Goal: Information Seeking & Learning: Check status

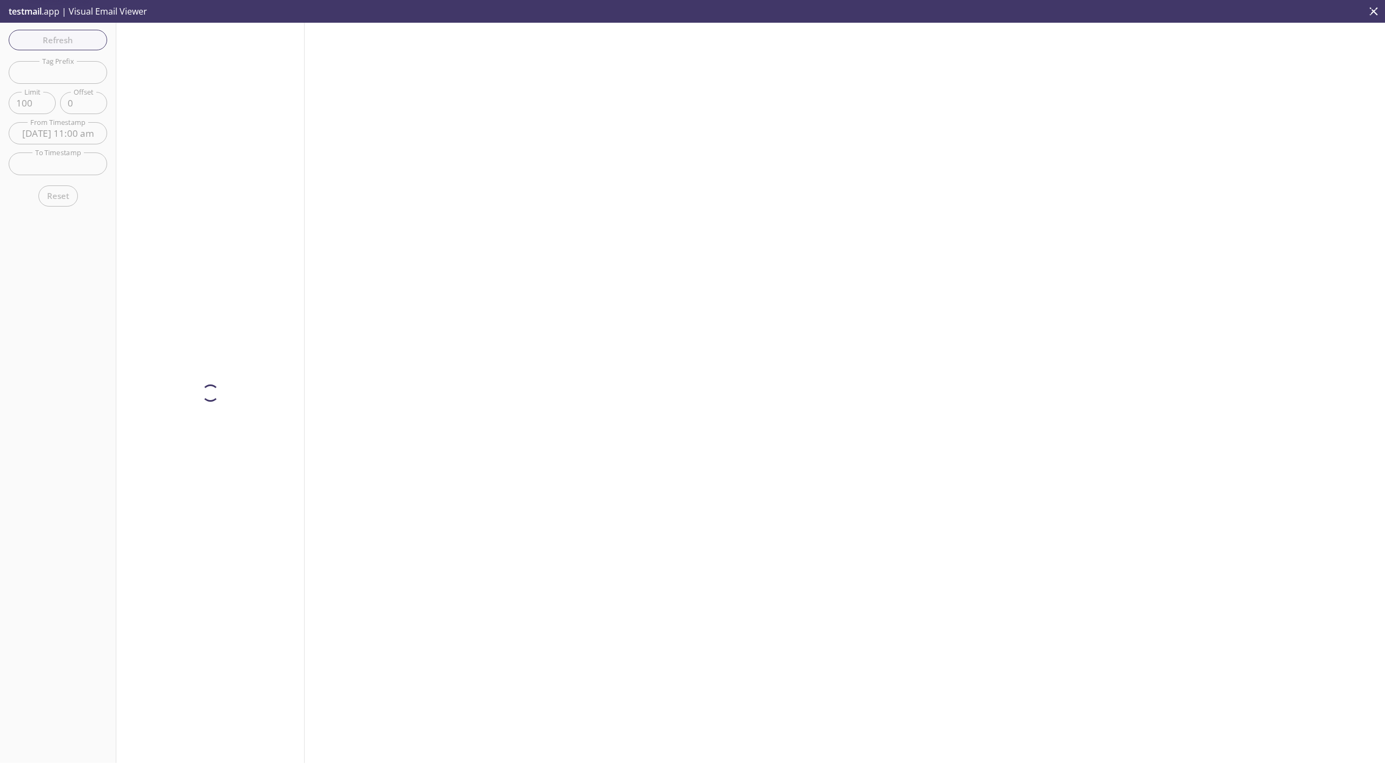
scroll to position [110, 0]
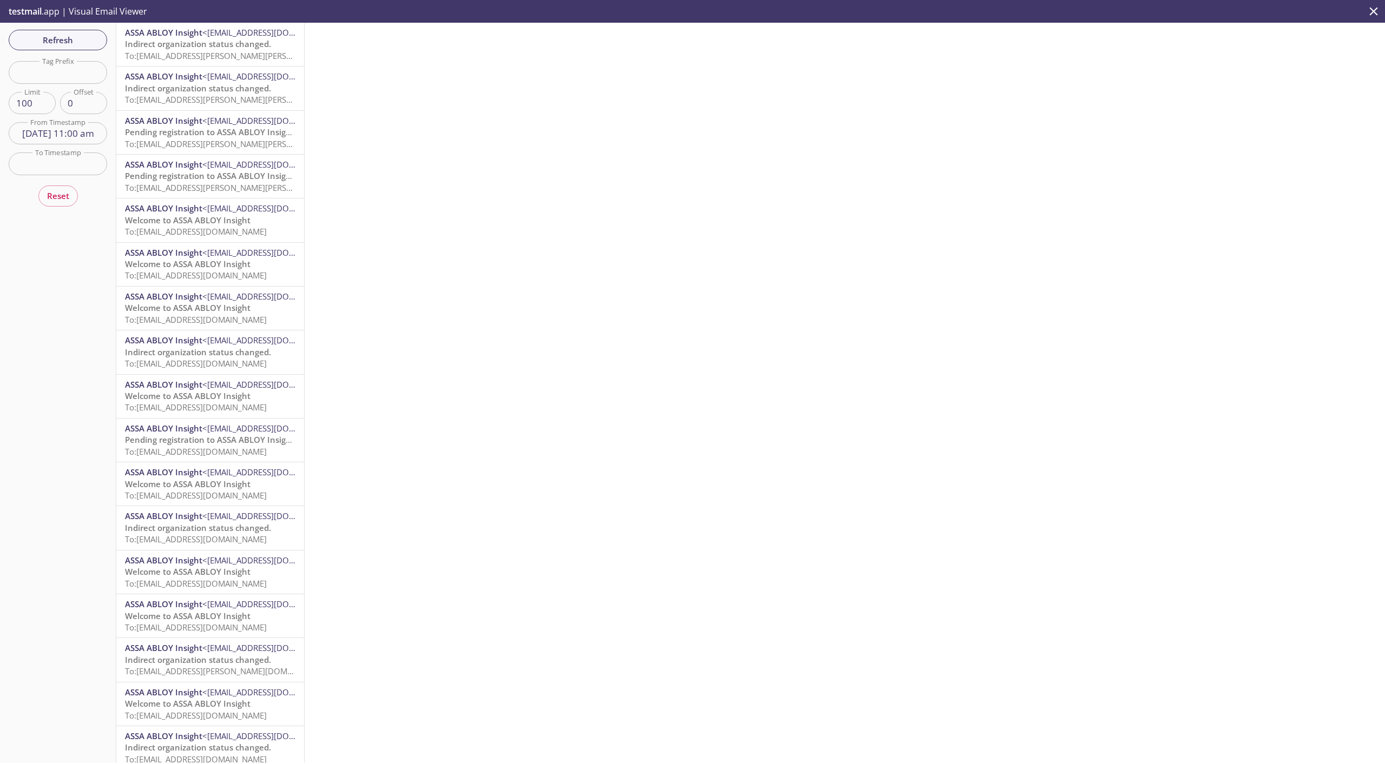
click at [173, 48] on span "Indirect organization status changed." at bounding box center [198, 43] width 146 height 11
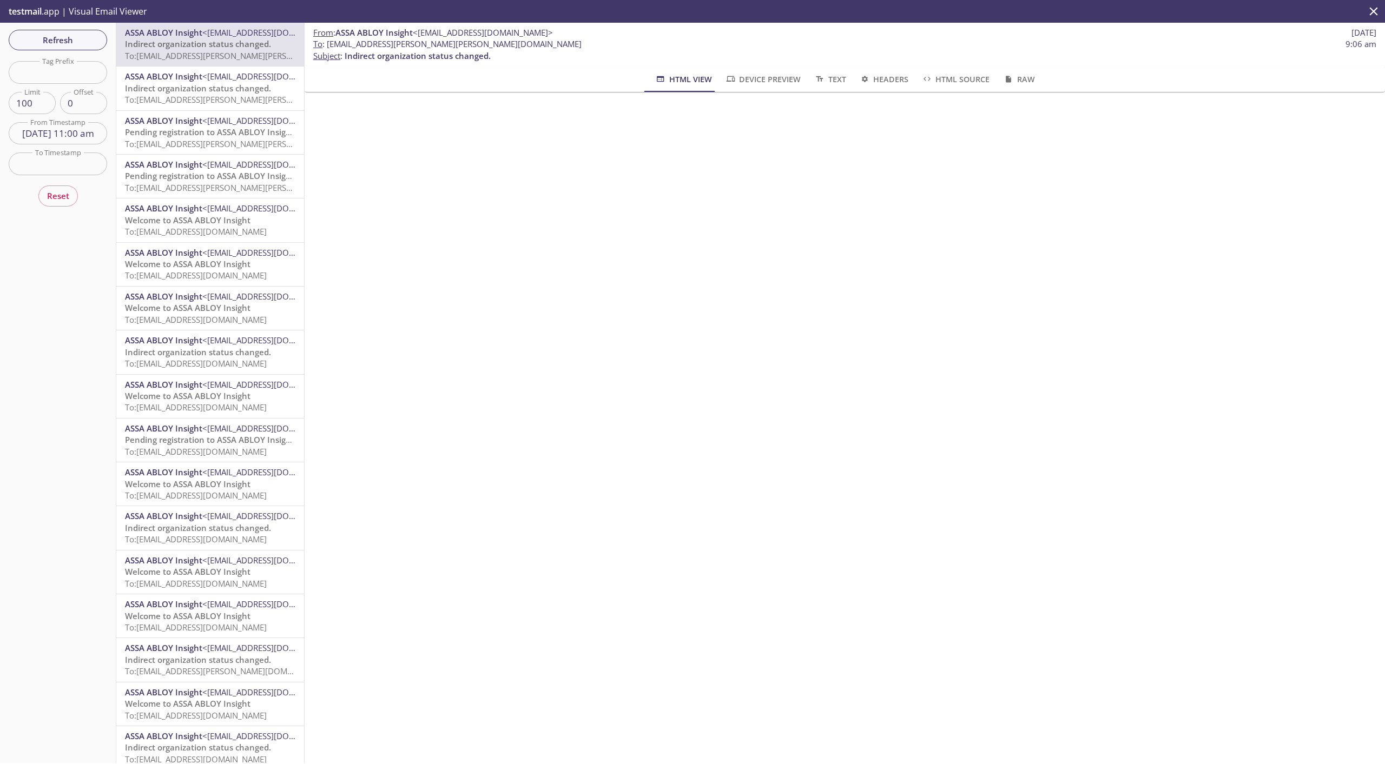
click at [190, 110] on hr "emails" at bounding box center [210, 110] width 188 height 1
click at [202, 98] on span "To: [EMAIL_ADDRESS][PERSON_NAME][PERSON_NAME][DOMAIN_NAME]" at bounding box center [258, 99] width 266 height 11
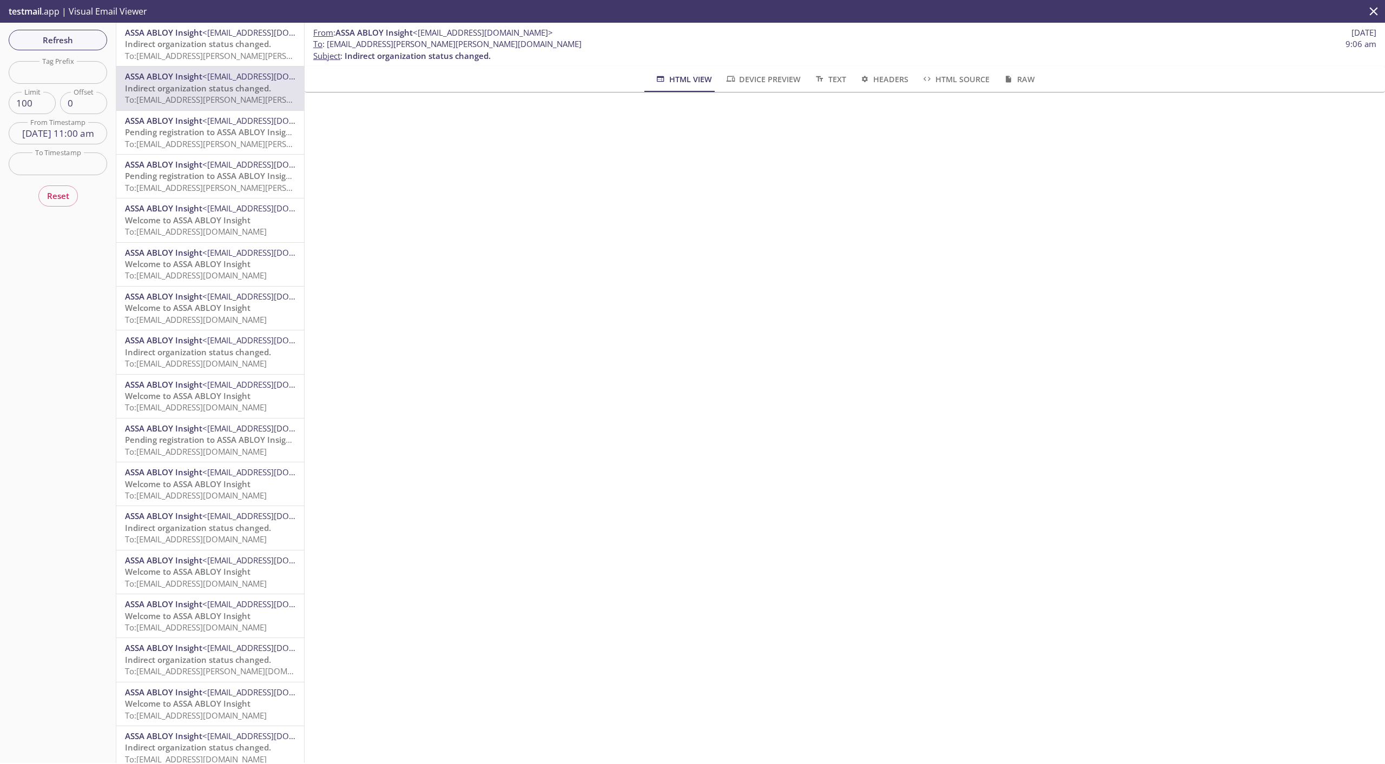
click at [213, 45] on span "Indirect organization status changed." at bounding box center [198, 43] width 146 height 11
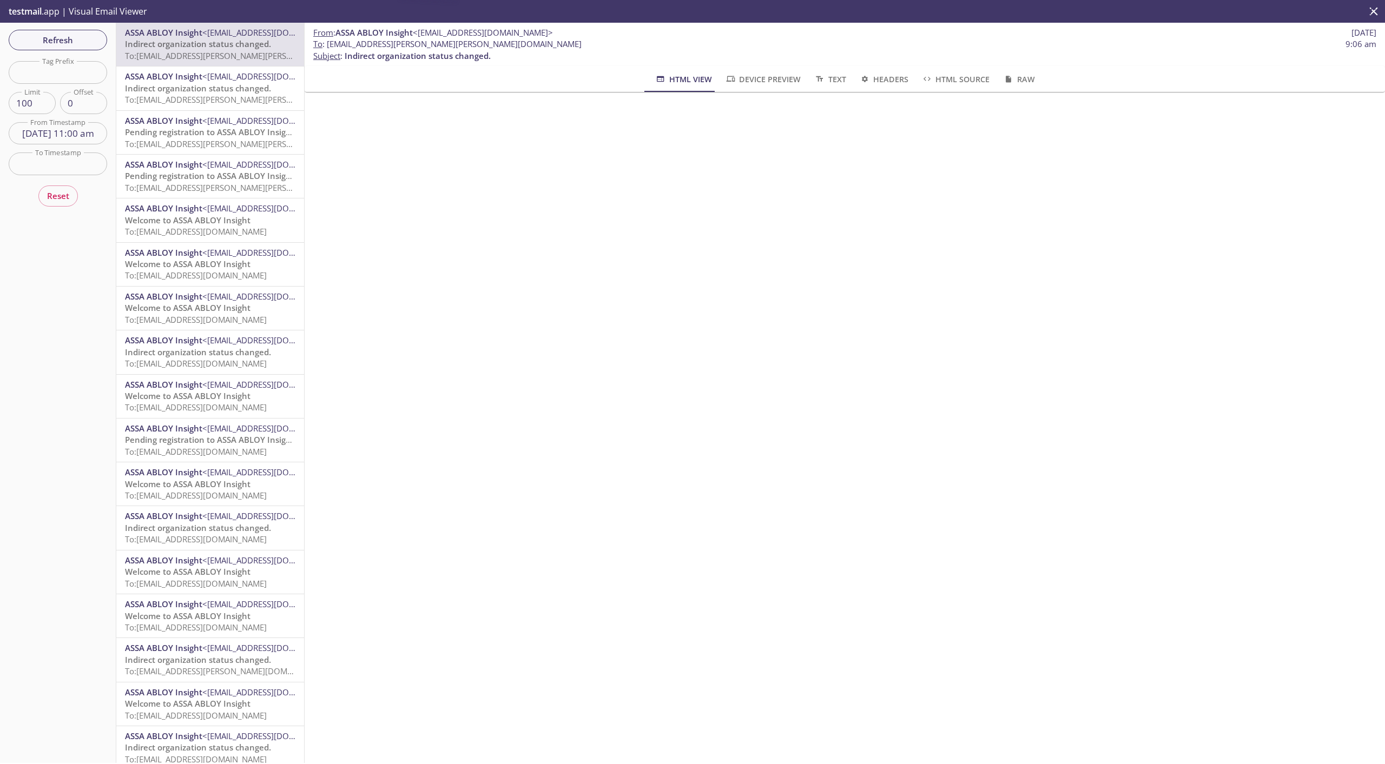
click at [205, 84] on span "Indirect organization status changed." at bounding box center [198, 88] width 146 height 11
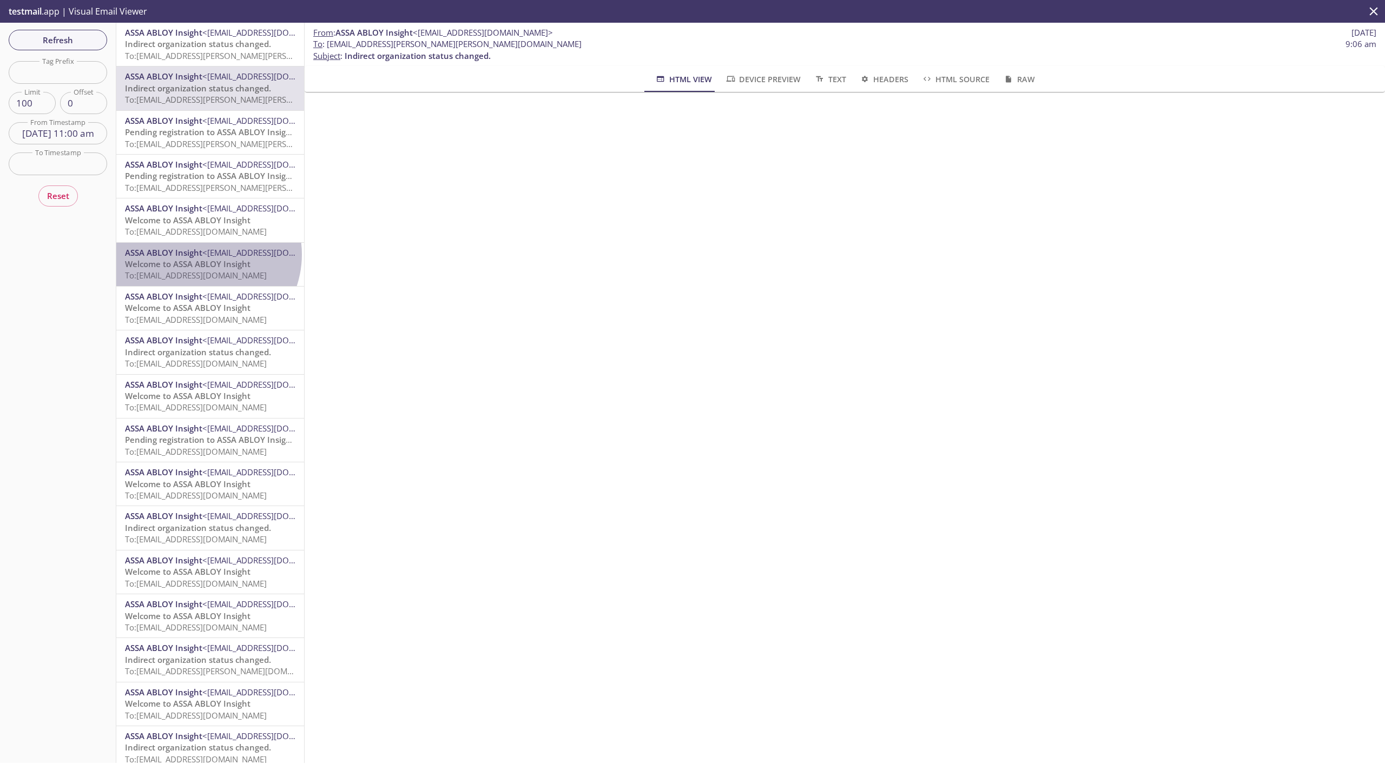
click at [200, 255] on span "ASSA ABLOY Insight" at bounding box center [163, 252] width 77 height 11
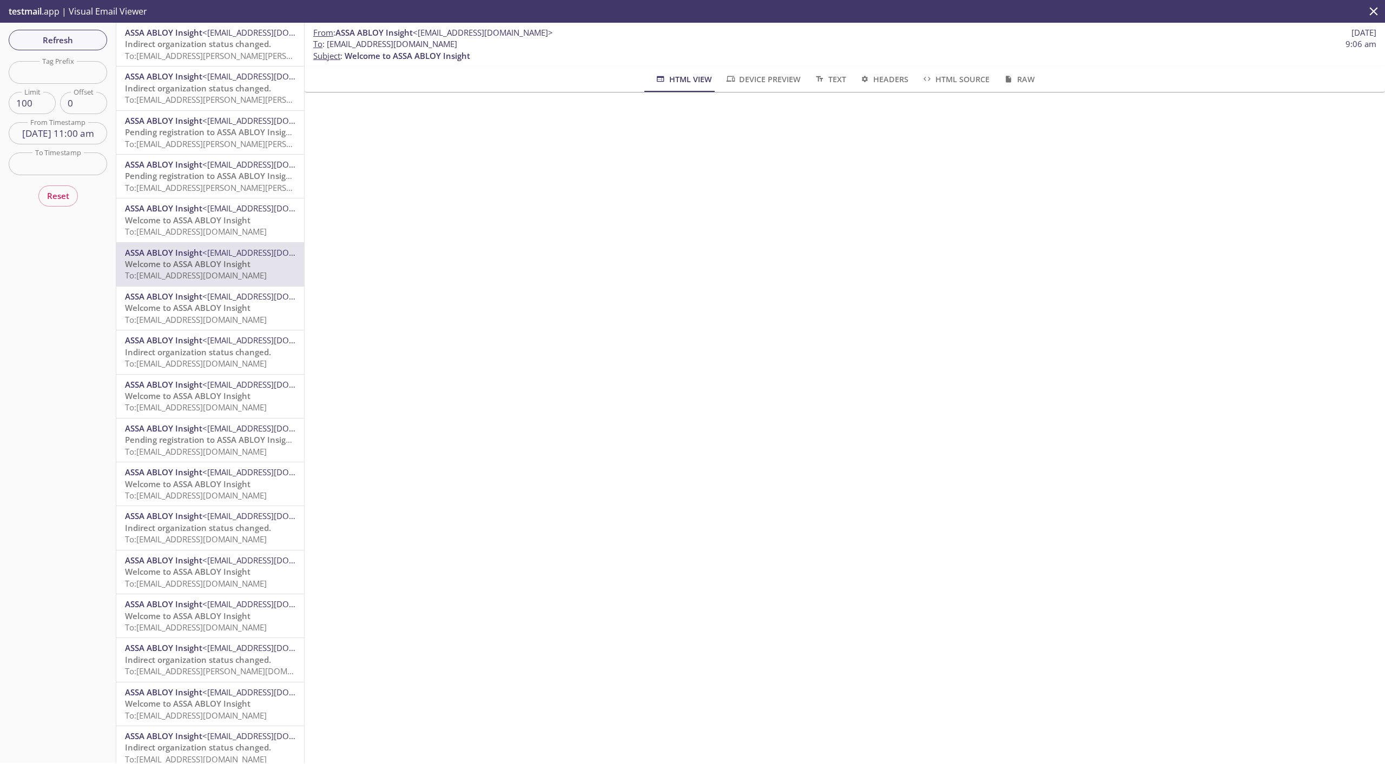
click at [210, 227] on span "To: [EMAIL_ADDRESS][DOMAIN_NAME]" at bounding box center [196, 231] width 142 height 11
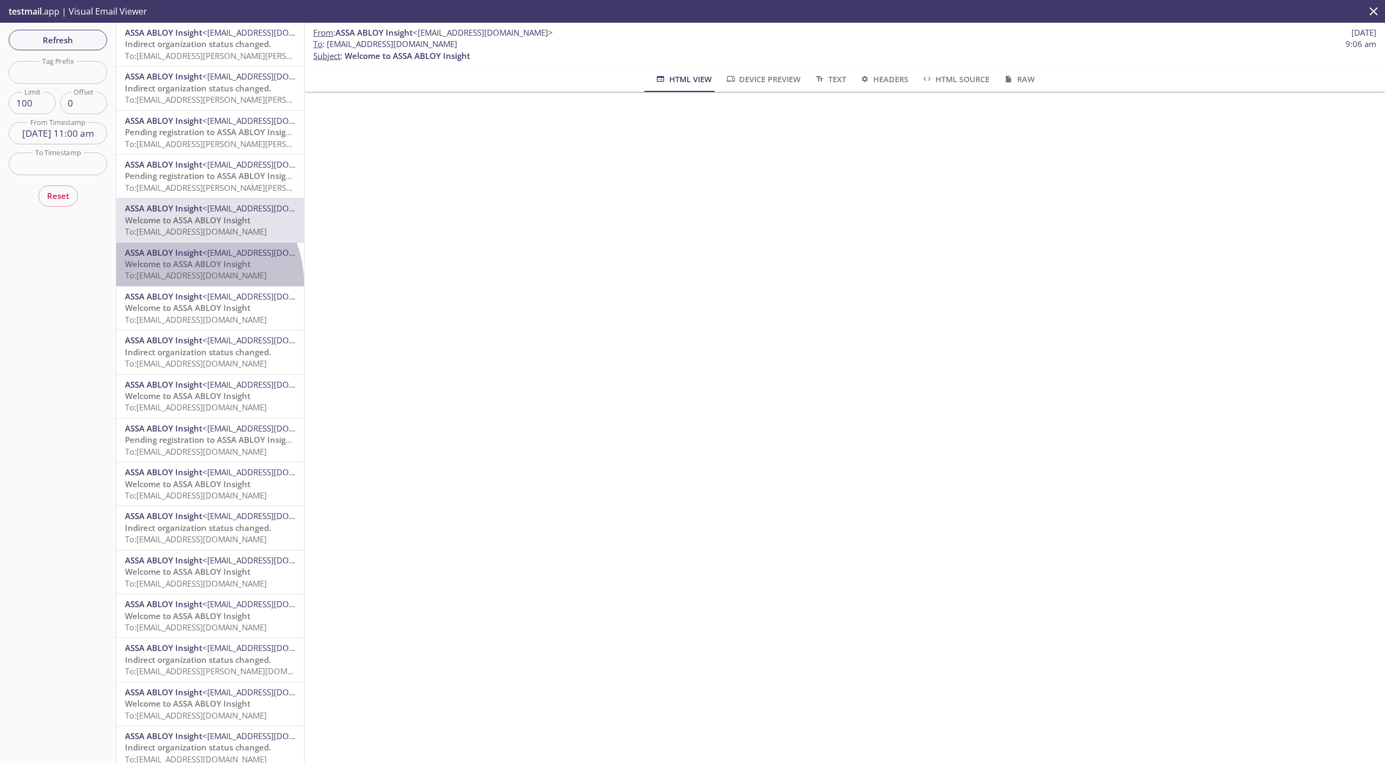
click at [188, 284] on div "ASSA ABLOY Insight <[EMAIL_ADDRESS][DOMAIN_NAME]> Welcome to ASSA ABLOY Insight…" at bounding box center [210, 264] width 188 height 43
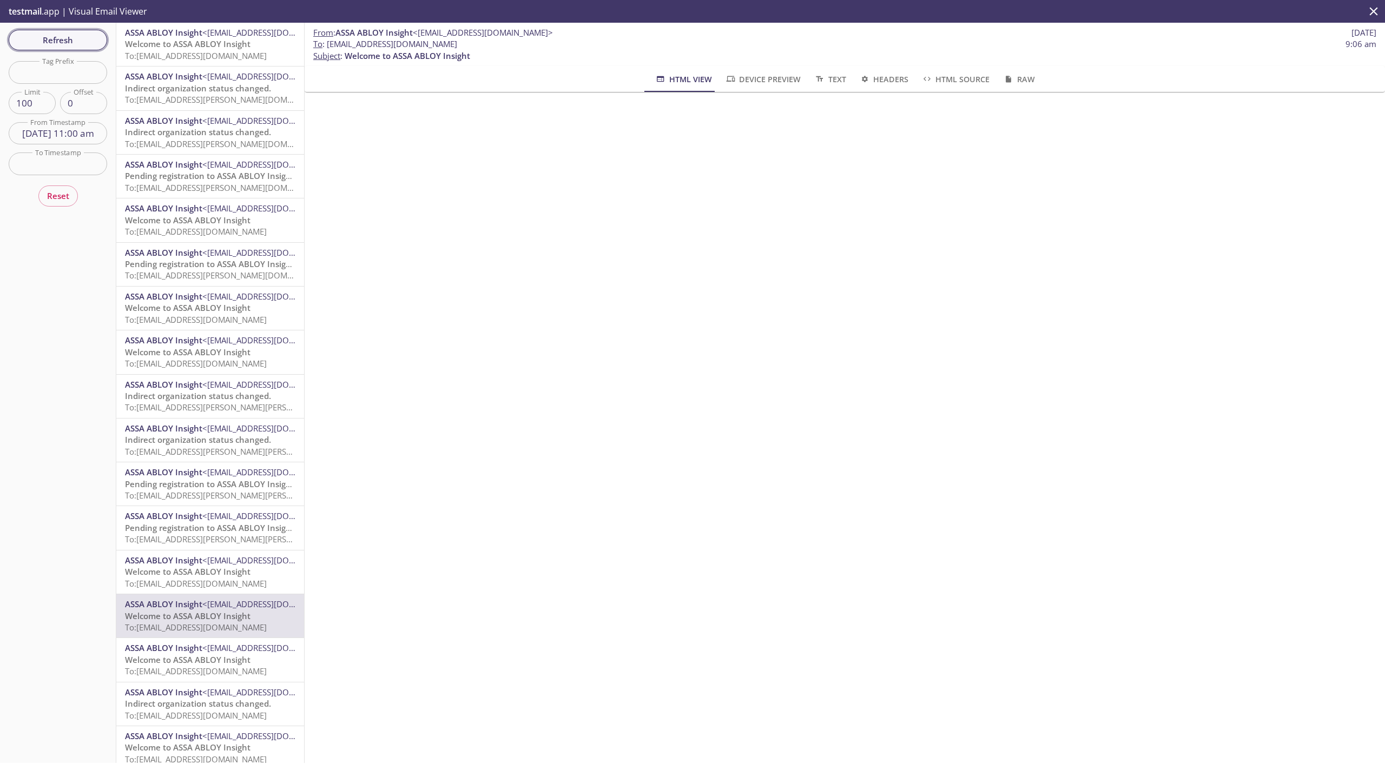
click at [76, 41] on span "Refresh" at bounding box center [57, 40] width 81 height 14
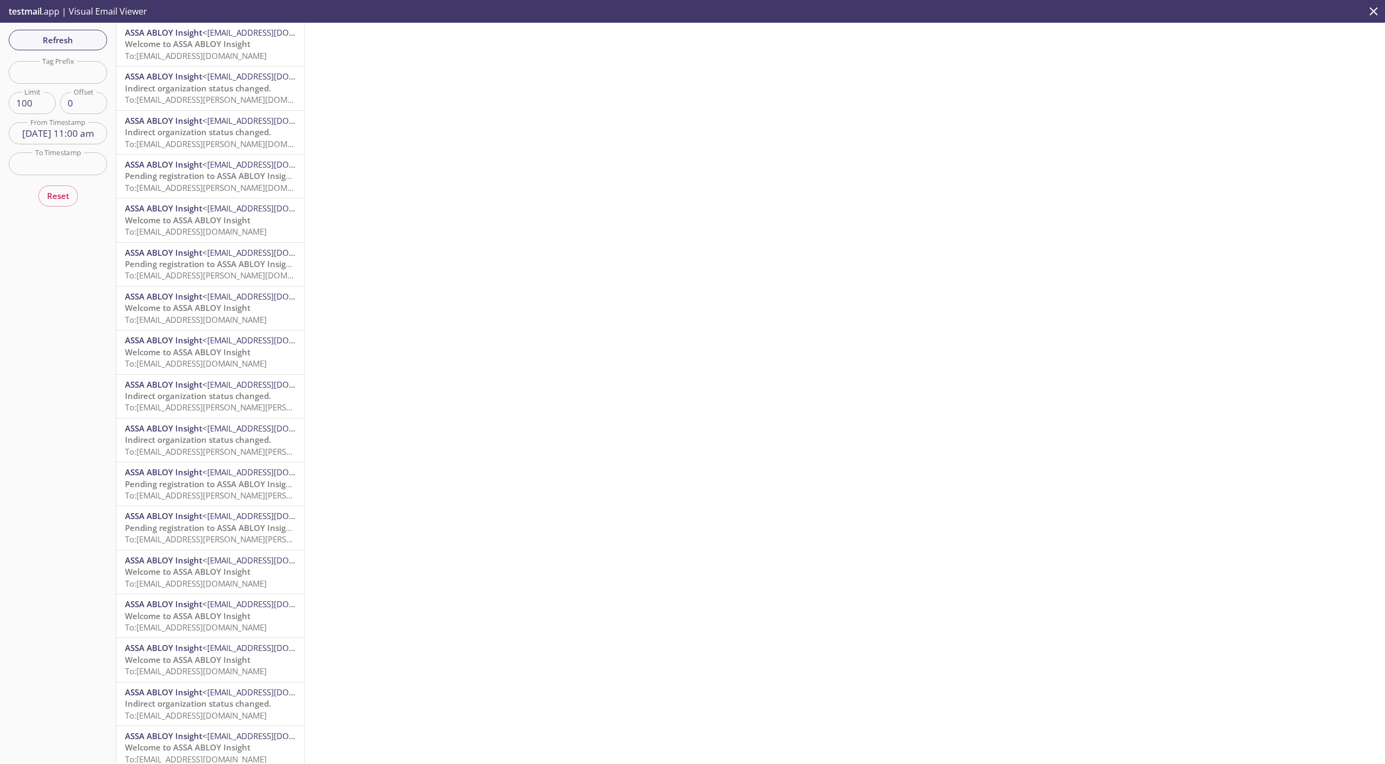
click at [157, 52] on span "To: [EMAIL_ADDRESS][DOMAIN_NAME]" at bounding box center [196, 55] width 142 height 11
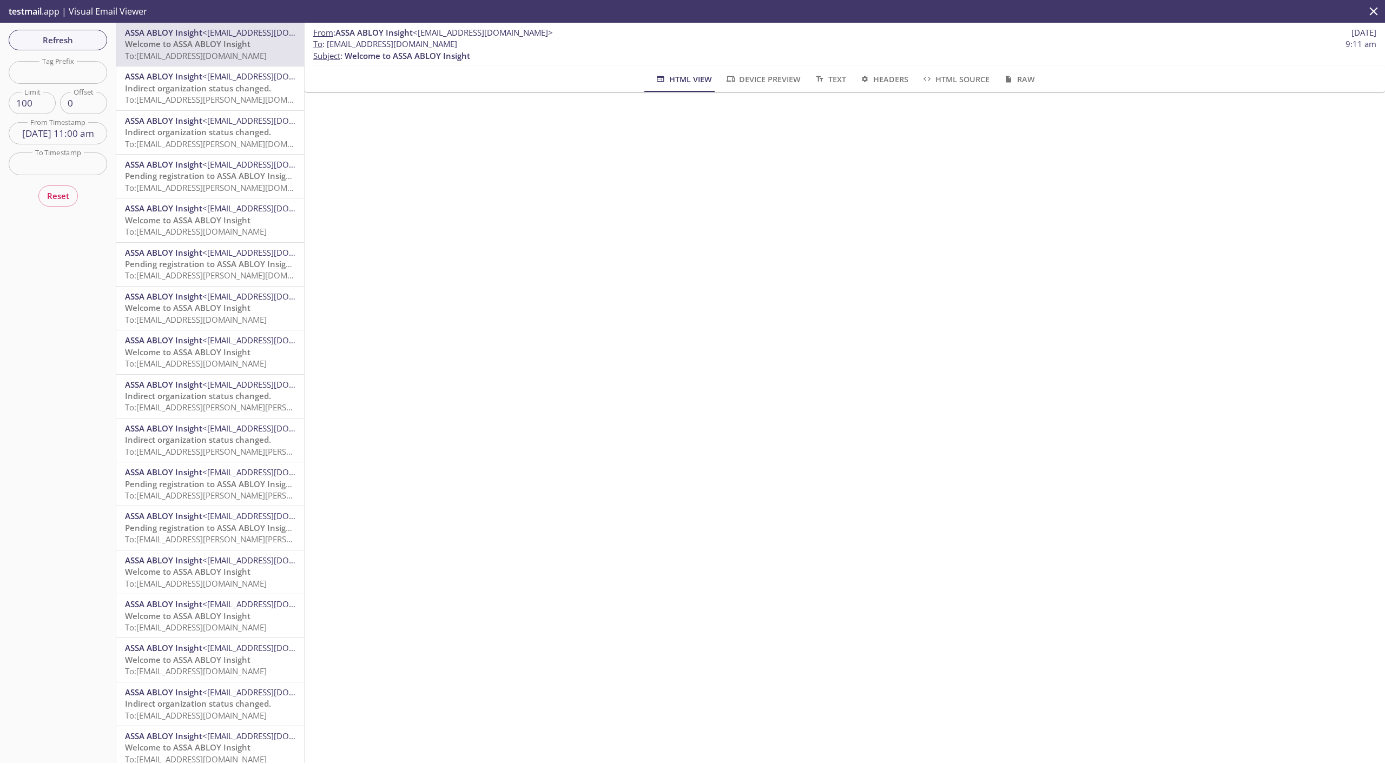
click at [195, 72] on span "ASSA ABLOY Insight" at bounding box center [163, 76] width 77 height 11
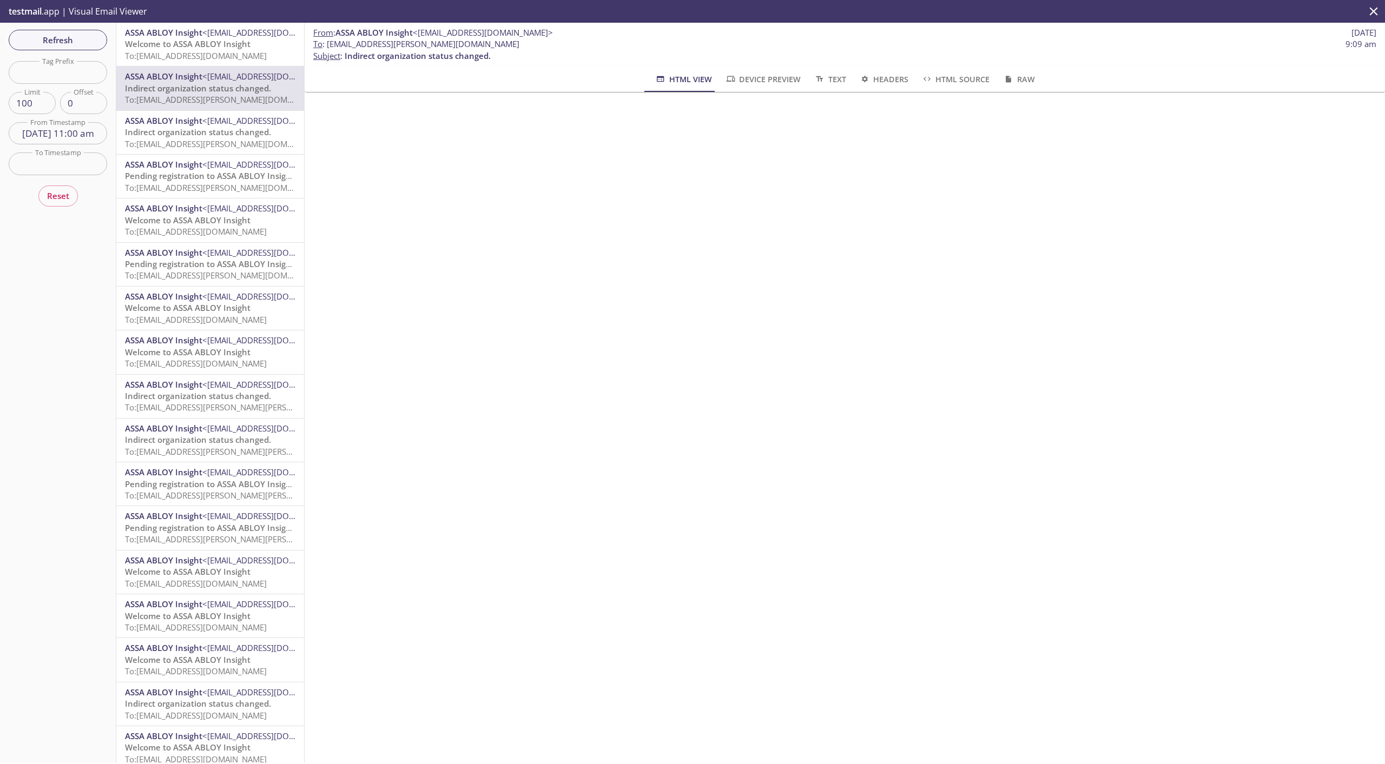
click at [196, 48] on span "Welcome to ASSA ABLOY Insight" at bounding box center [187, 43] width 125 height 11
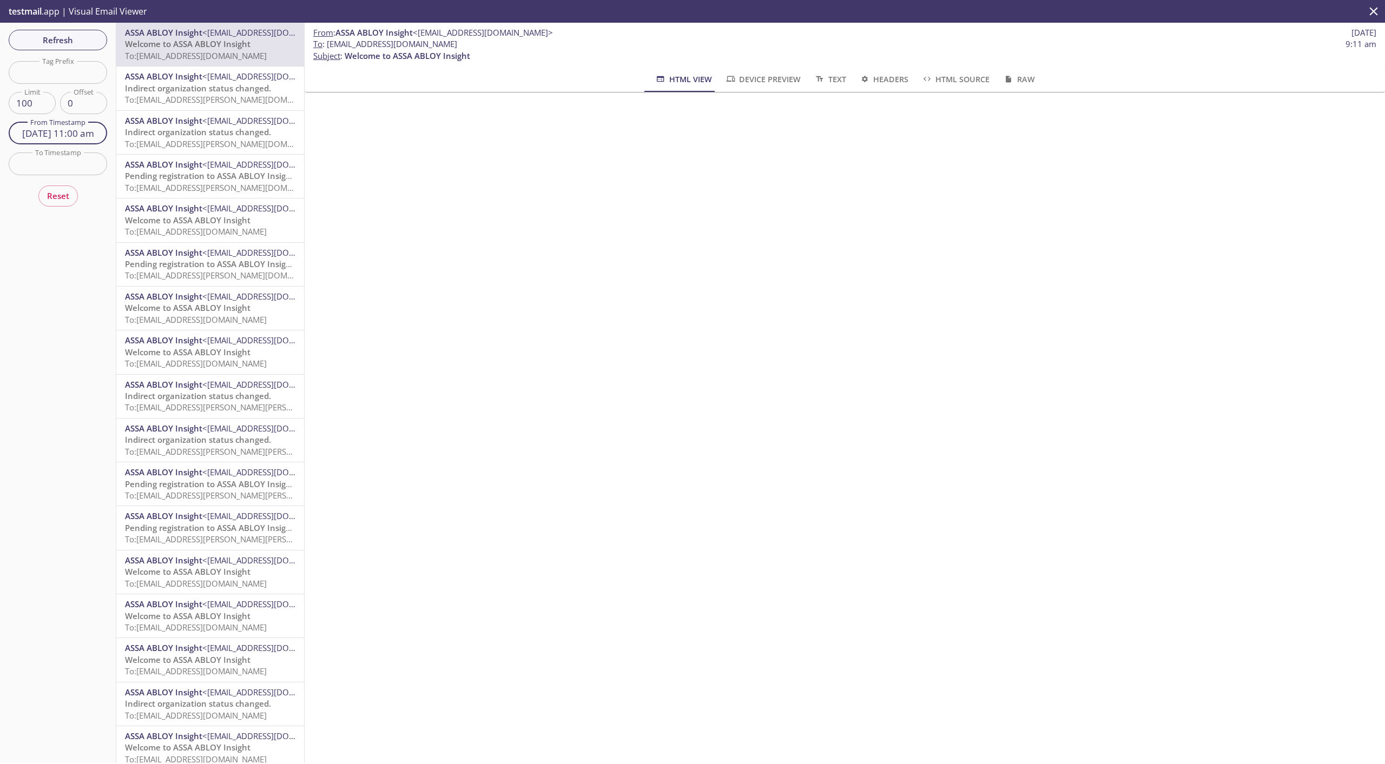
click at [68, 124] on input "[DATE] 11:00 am" at bounding box center [58, 133] width 98 height 22
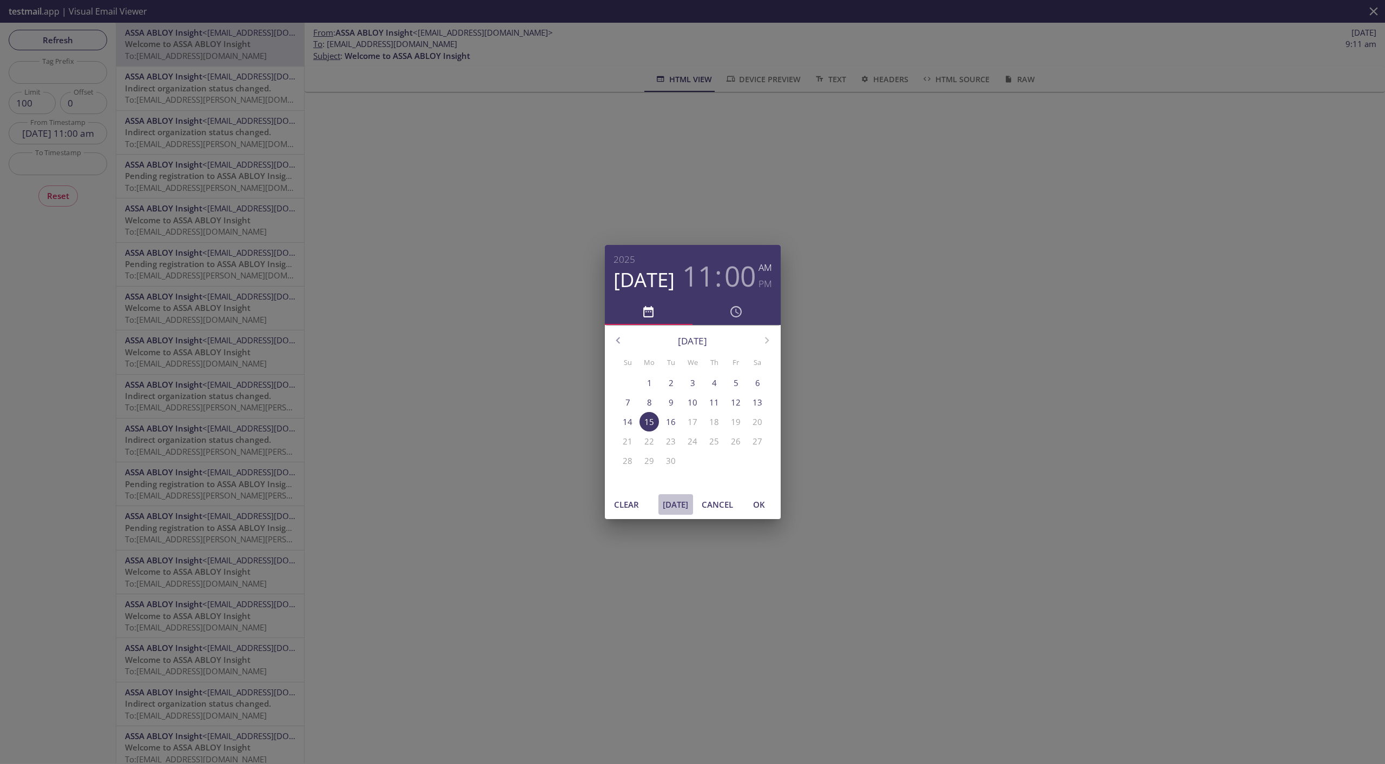
click at [677, 504] on span "[DATE]" at bounding box center [676, 505] width 26 height 14
click at [731, 279] on h3 "22" at bounding box center [739, 276] width 31 height 32
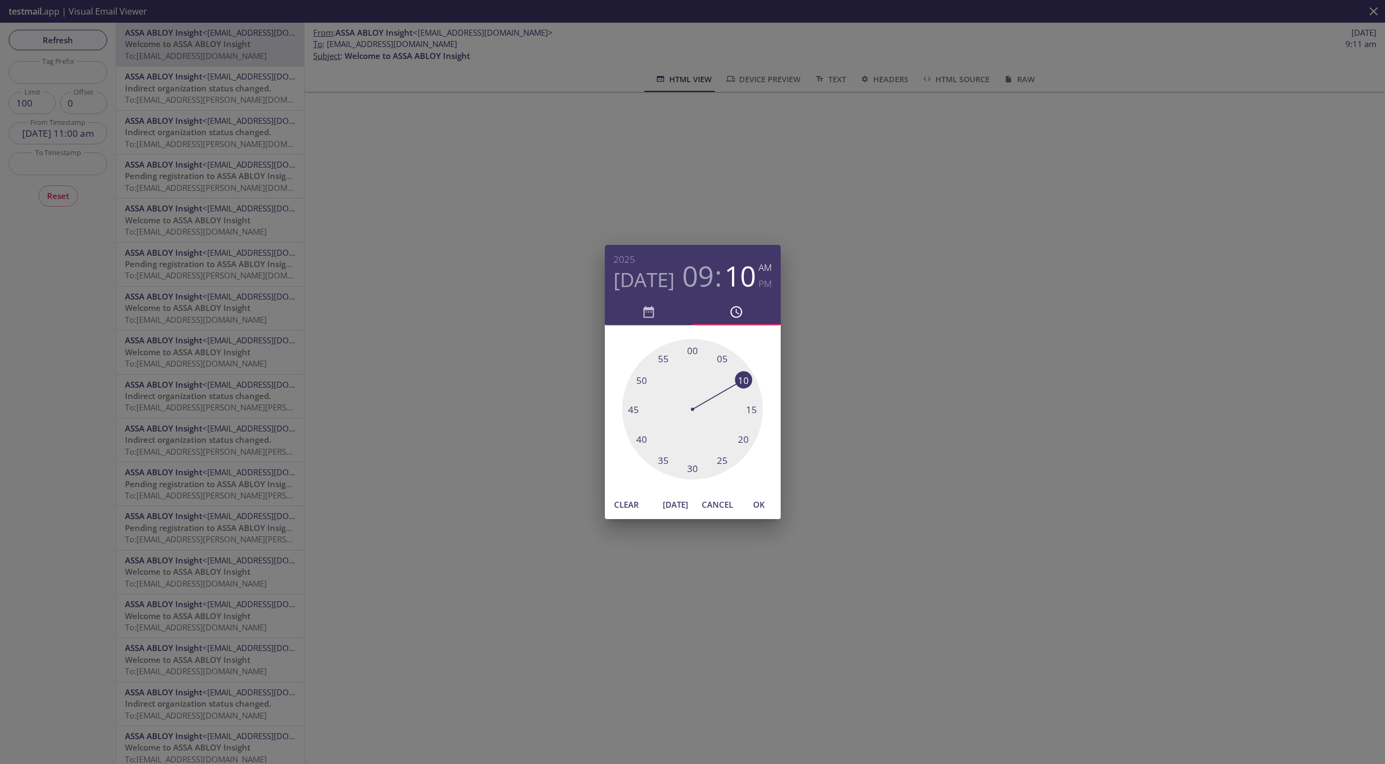
drag, startPoint x: 740, startPoint y: 446, endPoint x: 749, endPoint y: 377, distance: 69.8
click at [749, 377] on div at bounding box center [692, 409] width 141 height 141
click at [758, 507] on span "OK" at bounding box center [759, 505] width 26 height 14
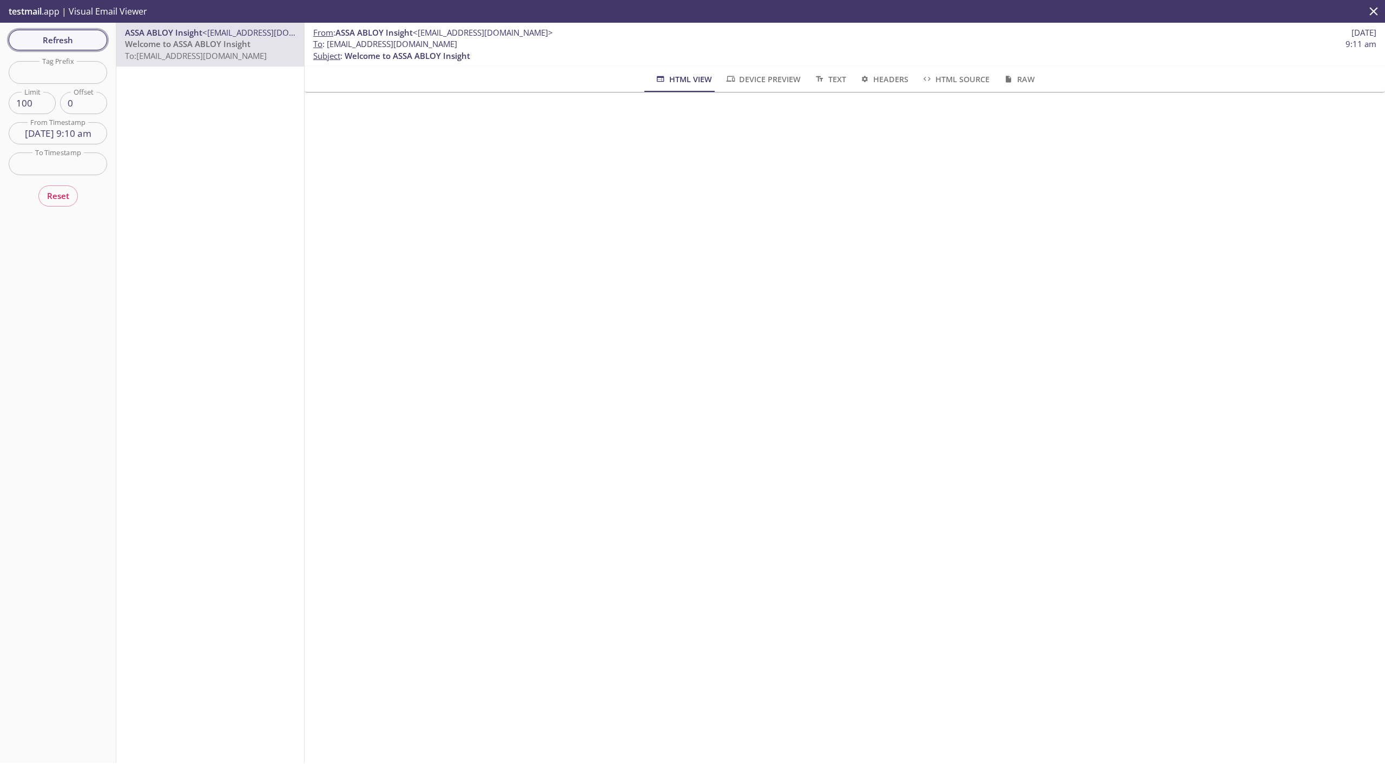
click at [73, 42] on span "Refresh" at bounding box center [57, 40] width 81 height 14
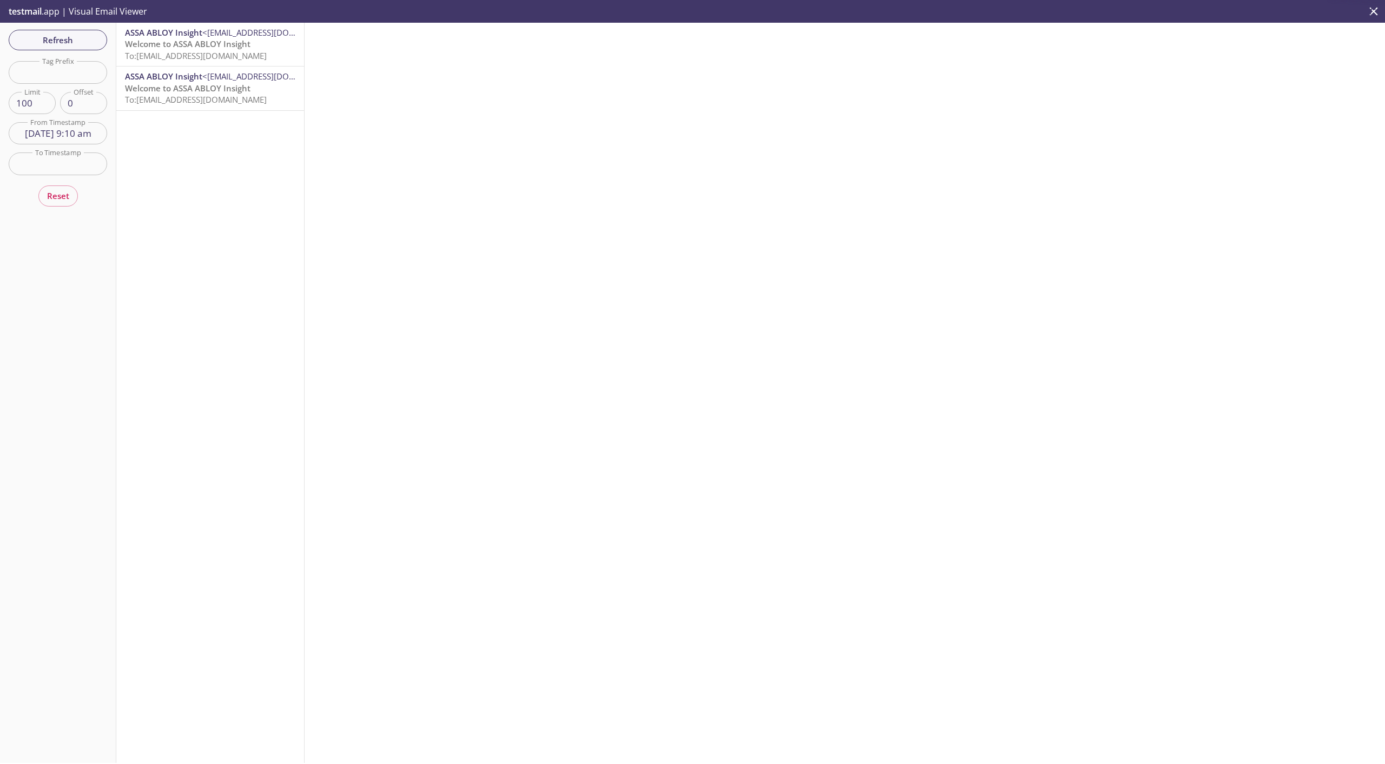
click at [160, 56] on span "To: [EMAIL_ADDRESS][DOMAIN_NAME]" at bounding box center [196, 55] width 142 height 11
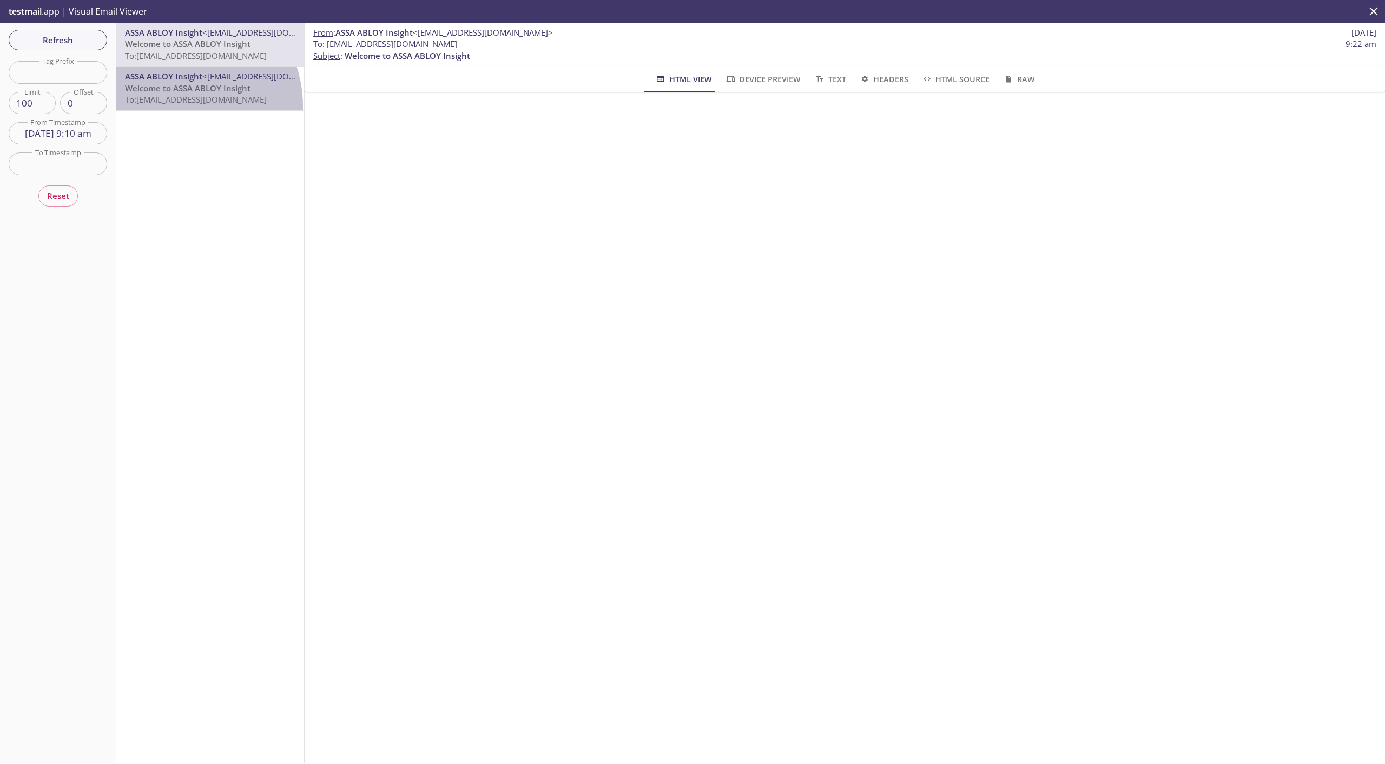
click at [174, 106] on div "ASSA ABLOY Insight <[EMAIL_ADDRESS][DOMAIN_NAME]> Welcome to ASSA ABLOY Insight…" at bounding box center [210, 88] width 188 height 43
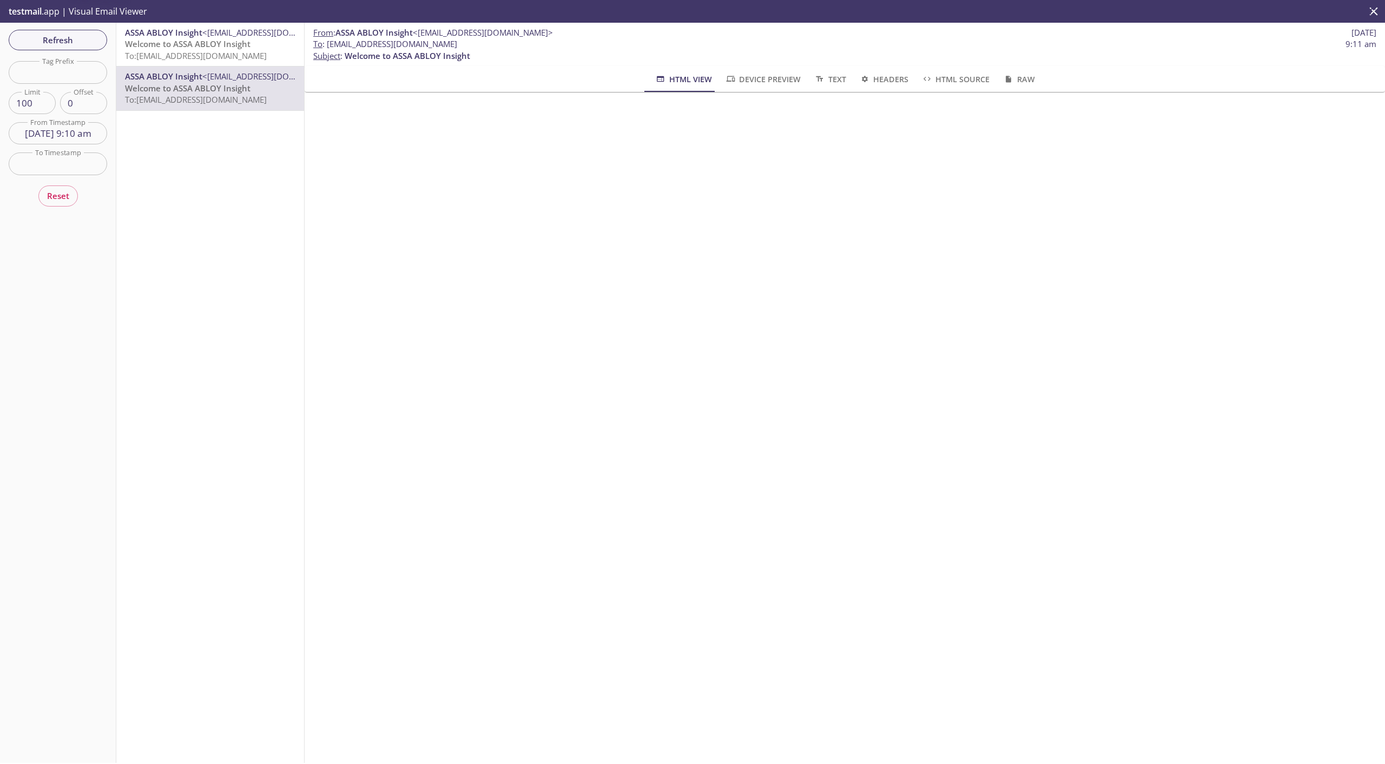
click at [175, 57] on span "To: [EMAIL_ADDRESS][DOMAIN_NAME]" at bounding box center [196, 55] width 142 height 11
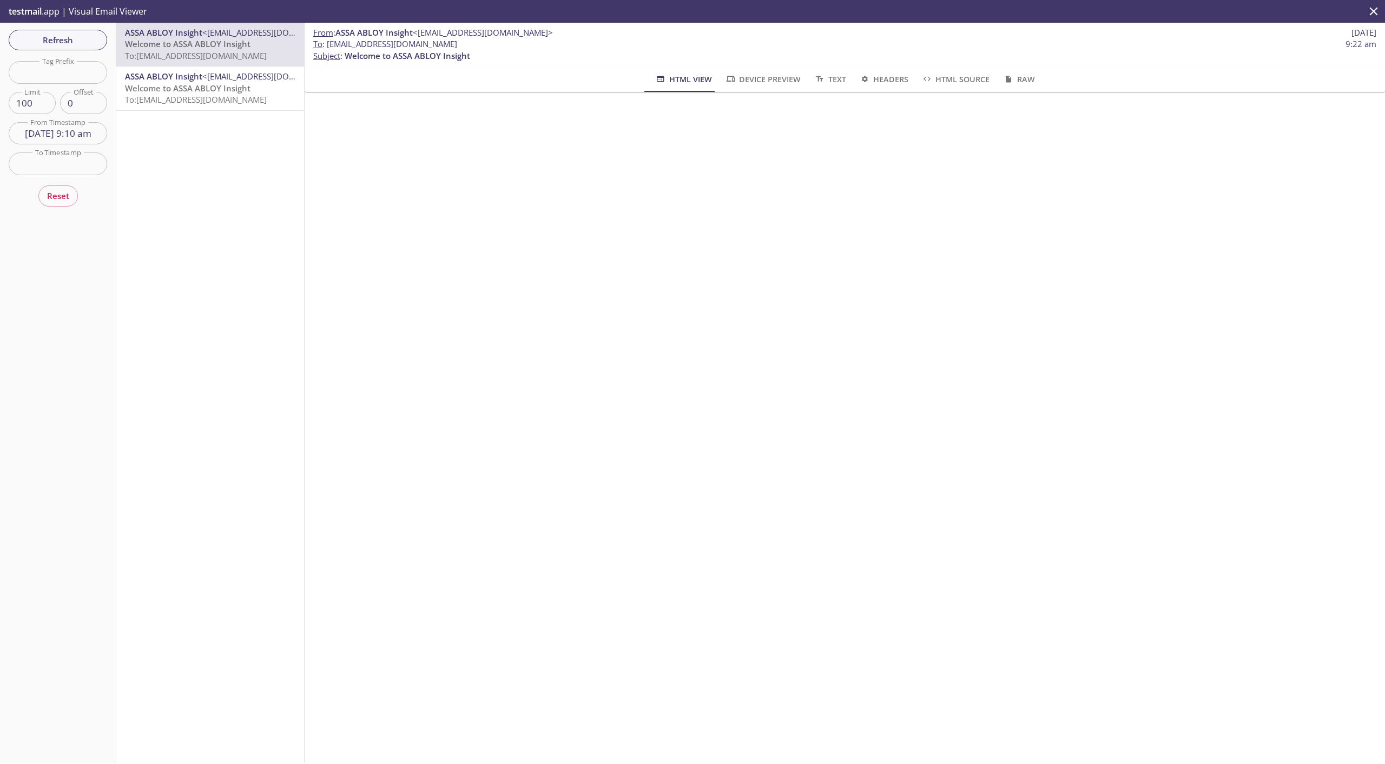
click at [181, 100] on span "To: [EMAIL_ADDRESS][DOMAIN_NAME]" at bounding box center [196, 99] width 142 height 11
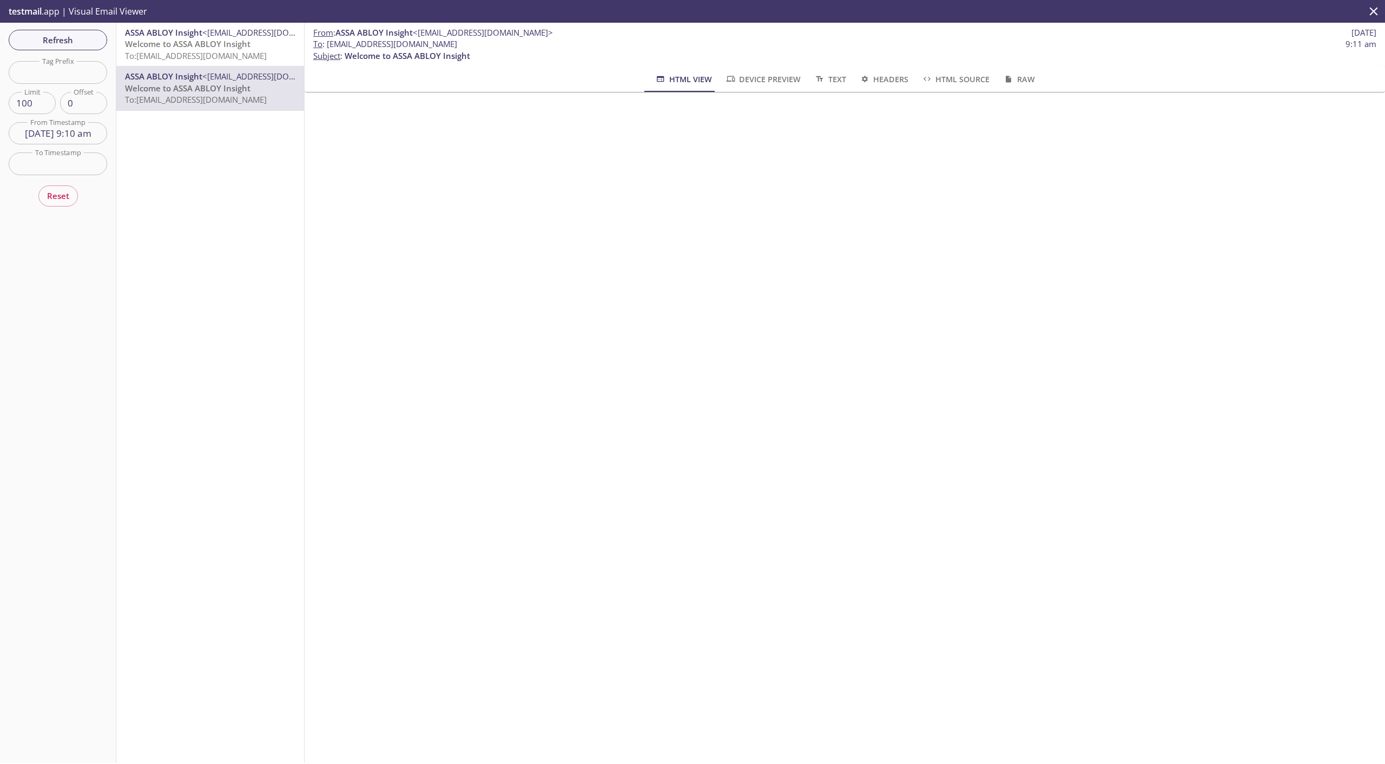
click at [174, 62] on div "ASSA ABLOY Insight <[EMAIL_ADDRESS][DOMAIN_NAME]> Welcome to ASSA ABLOY Insight…" at bounding box center [210, 44] width 188 height 43
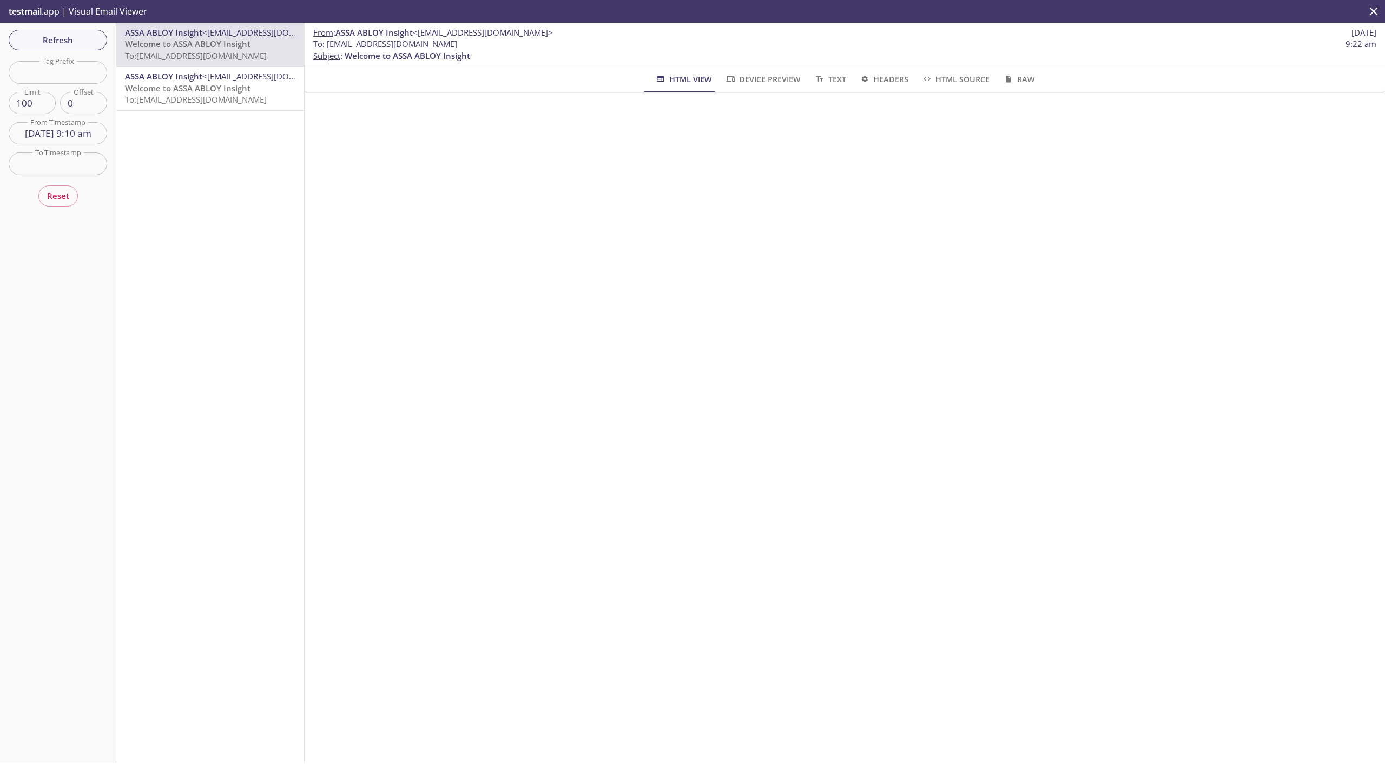
click at [232, 95] on span "To: [EMAIL_ADDRESS][DOMAIN_NAME]" at bounding box center [196, 99] width 142 height 11
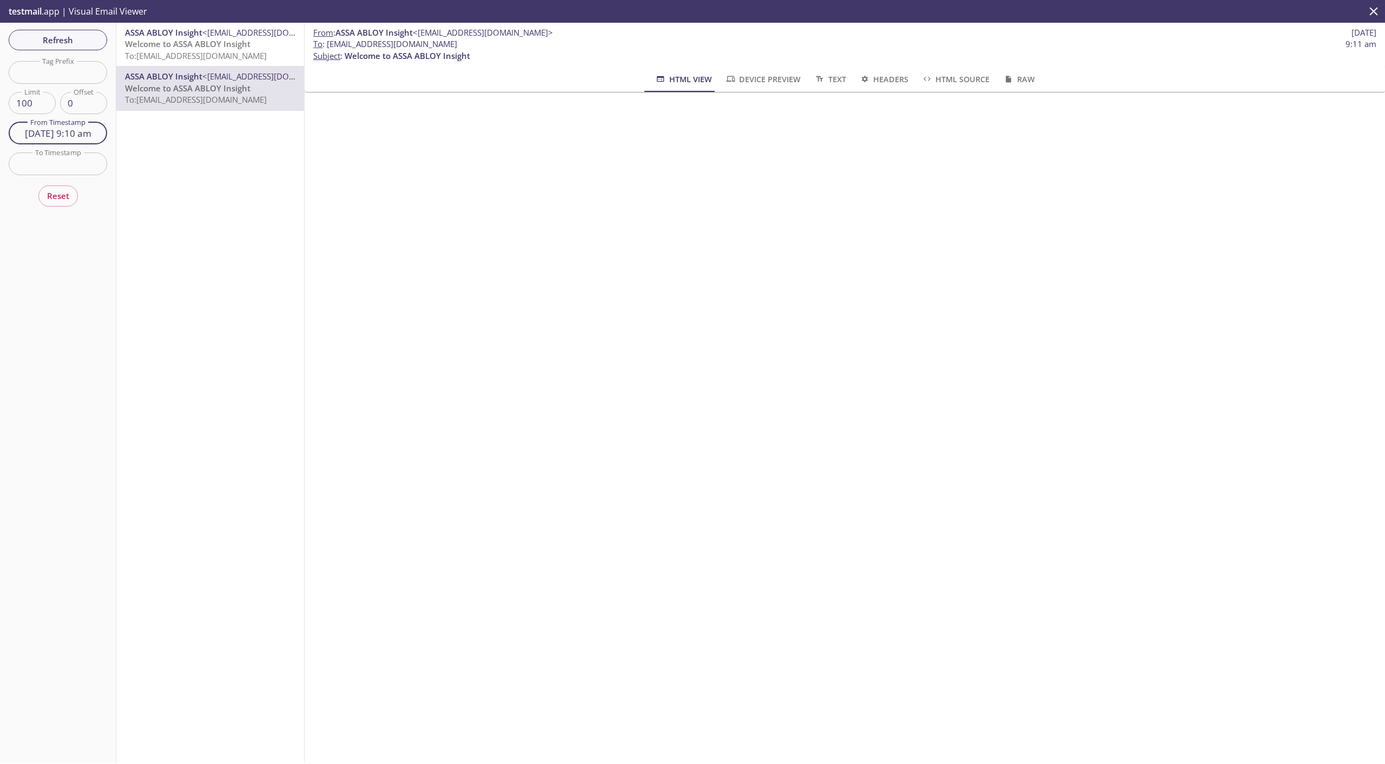
click at [65, 141] on input "[DATE] 9:10 am" at bounding box center [58, 133] width 98 height 22
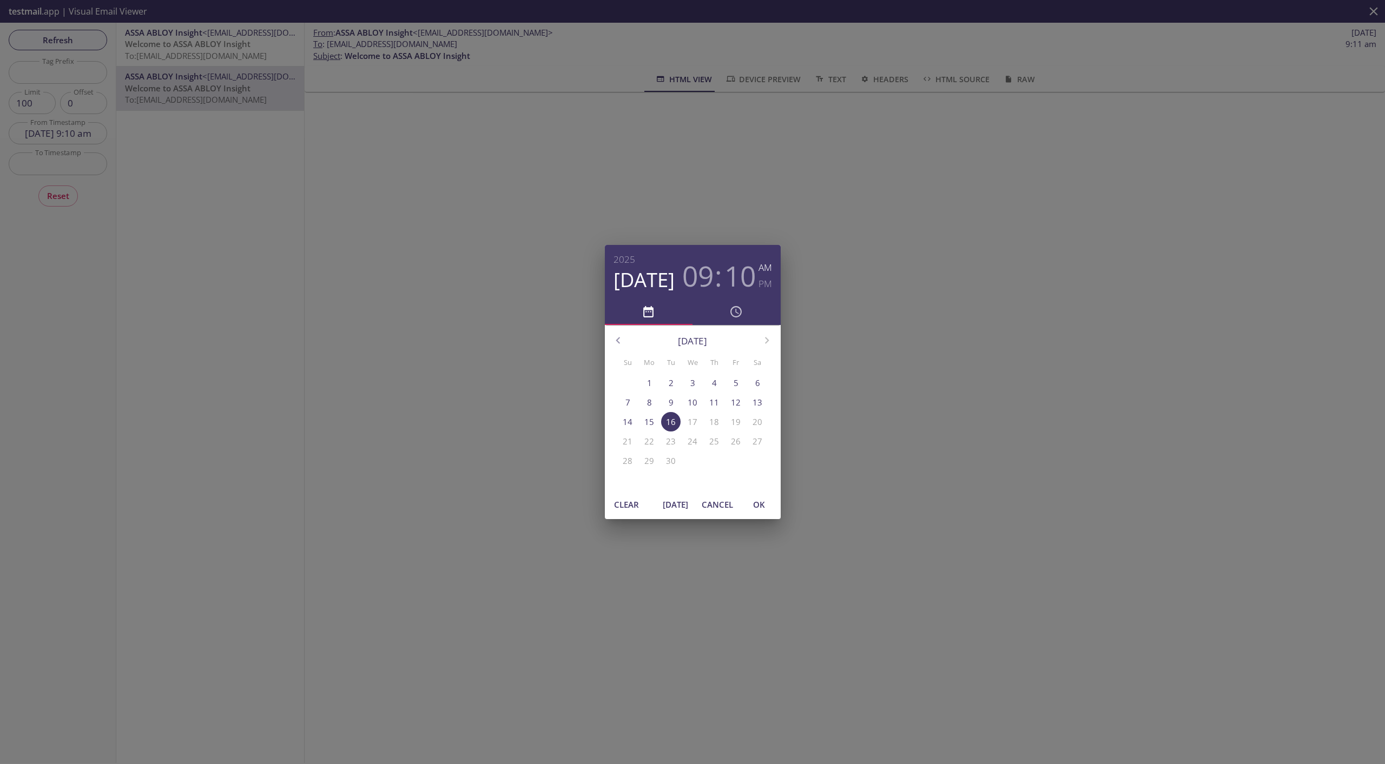
click at [682, 509] on span "[DATE]" at bounding box center [676, 505] width 26 height 14
click at [749, 505] on span "OK" at bounding box center [759, 505] width 26 height 14
type input "[DATE] 9:29 am"
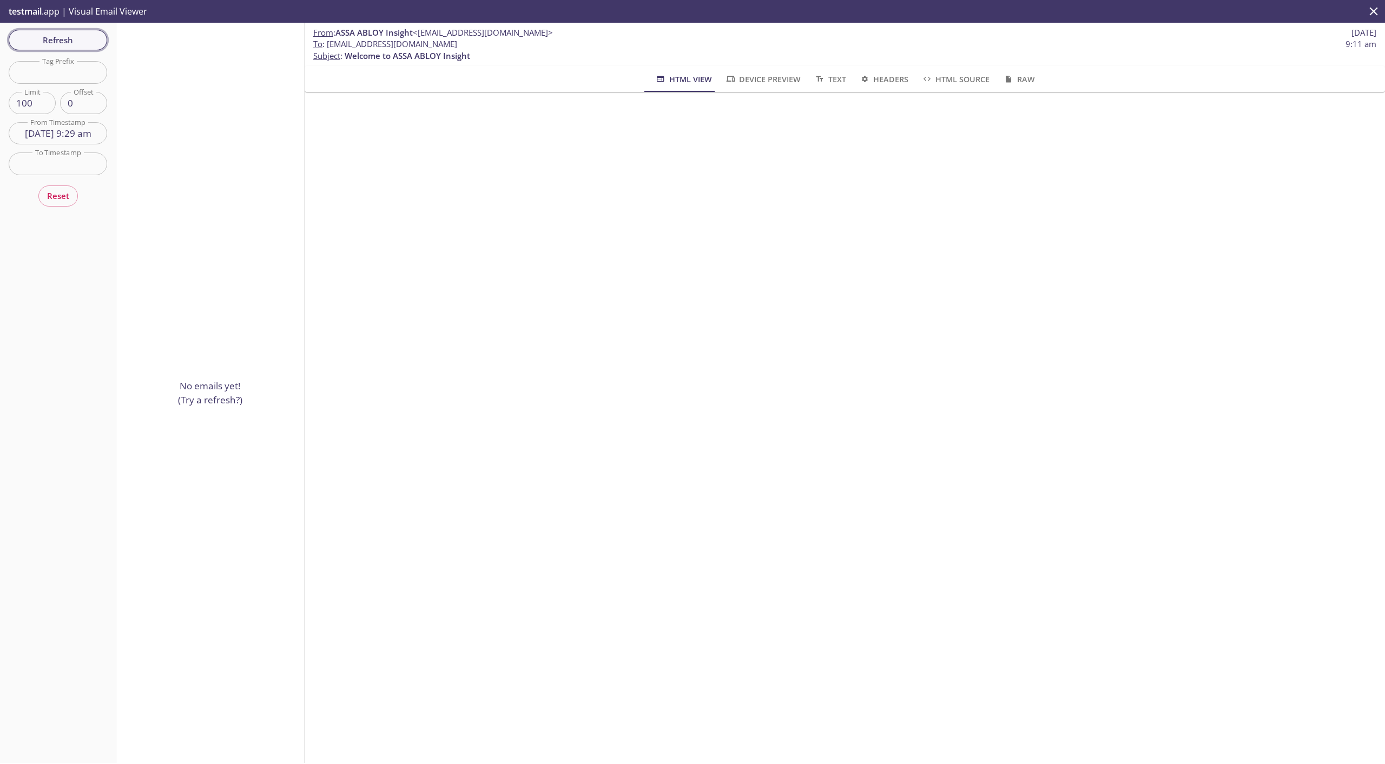
click at [70, 45] on span "Refresh" at bounding box center [57, 40] width 81 height 14
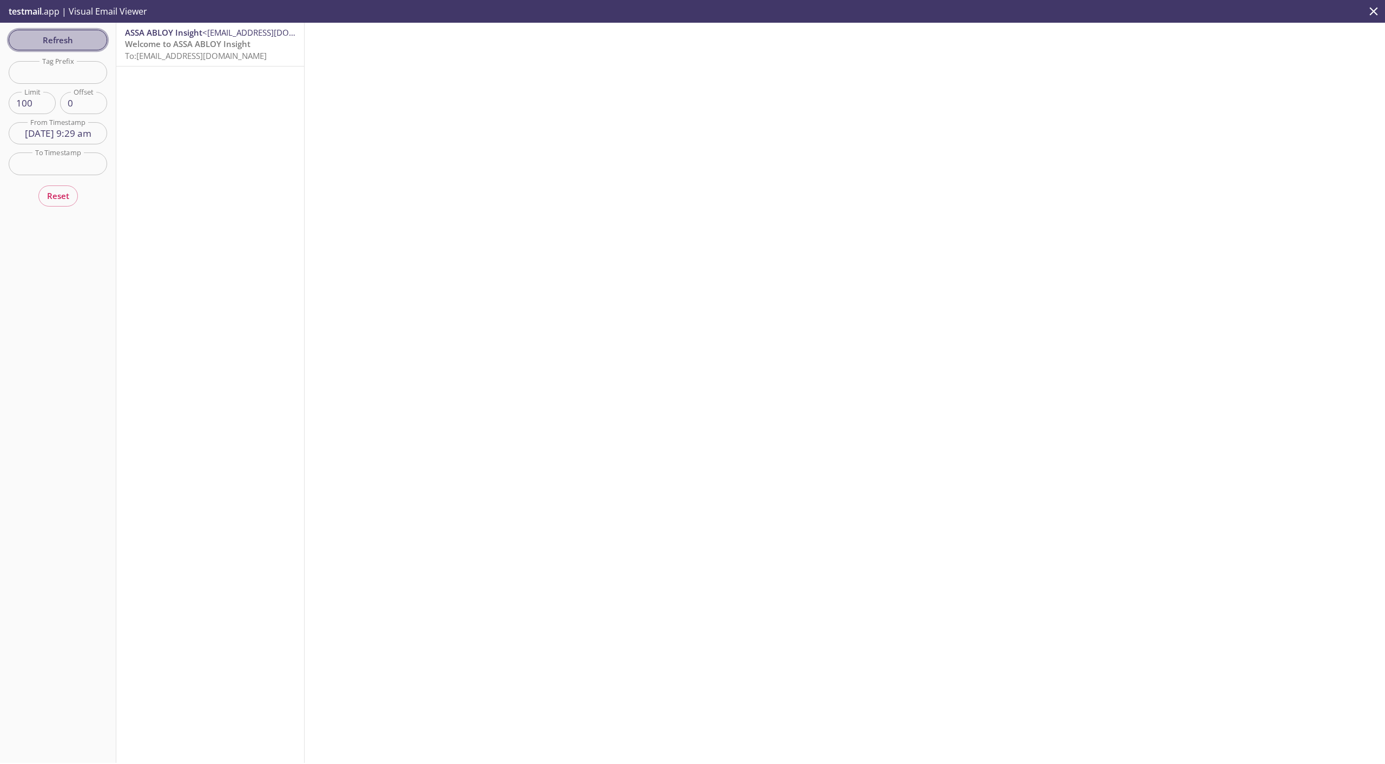
click at [77, 44] on span "Refresh" at bounding box center [57, 40] width 81 height 14
click at [175, 51] on span "To: [EMAIL_ADDRESS][DOMAIN_NAME]" at bounding box center [196, 55] width 142 height 11
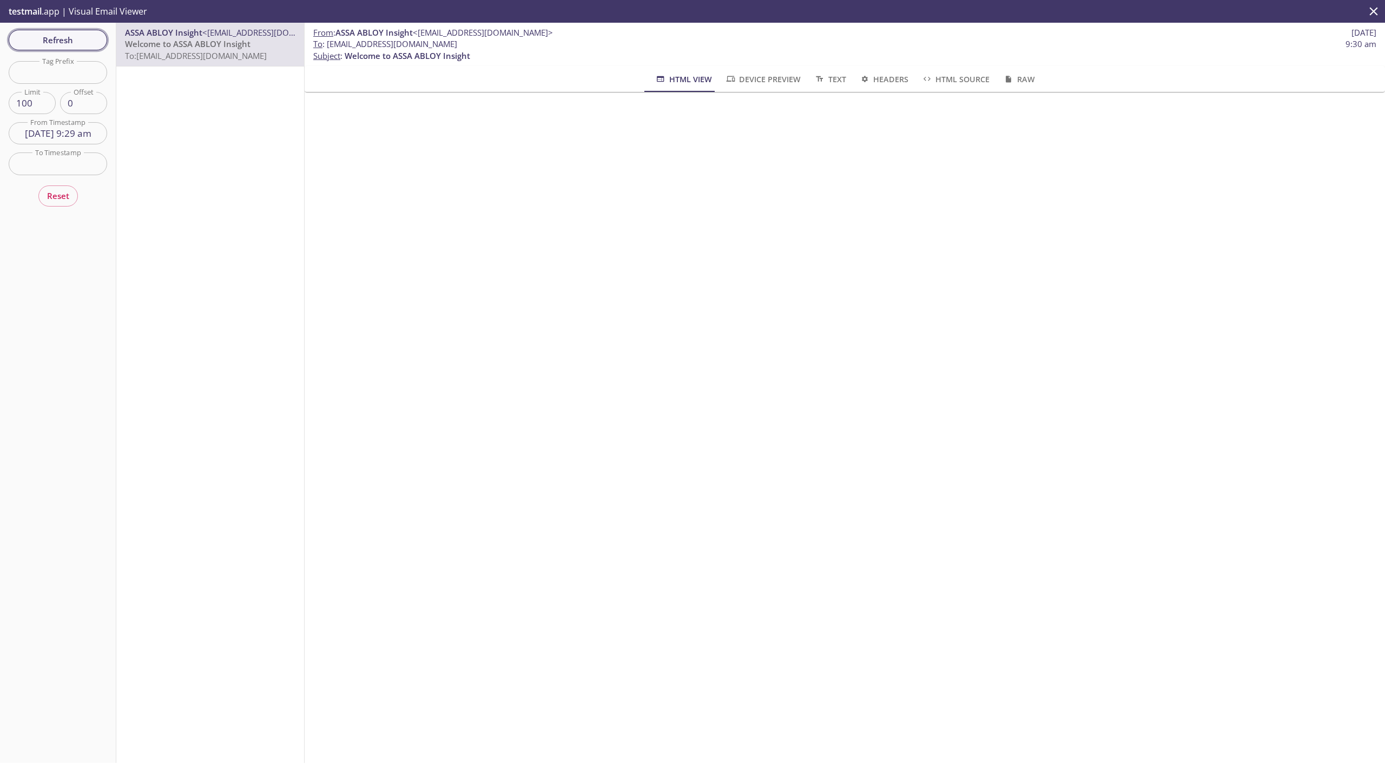
click at [66, 48] on button "Refresh" at bounding box center [58, 40] width 98 height 21
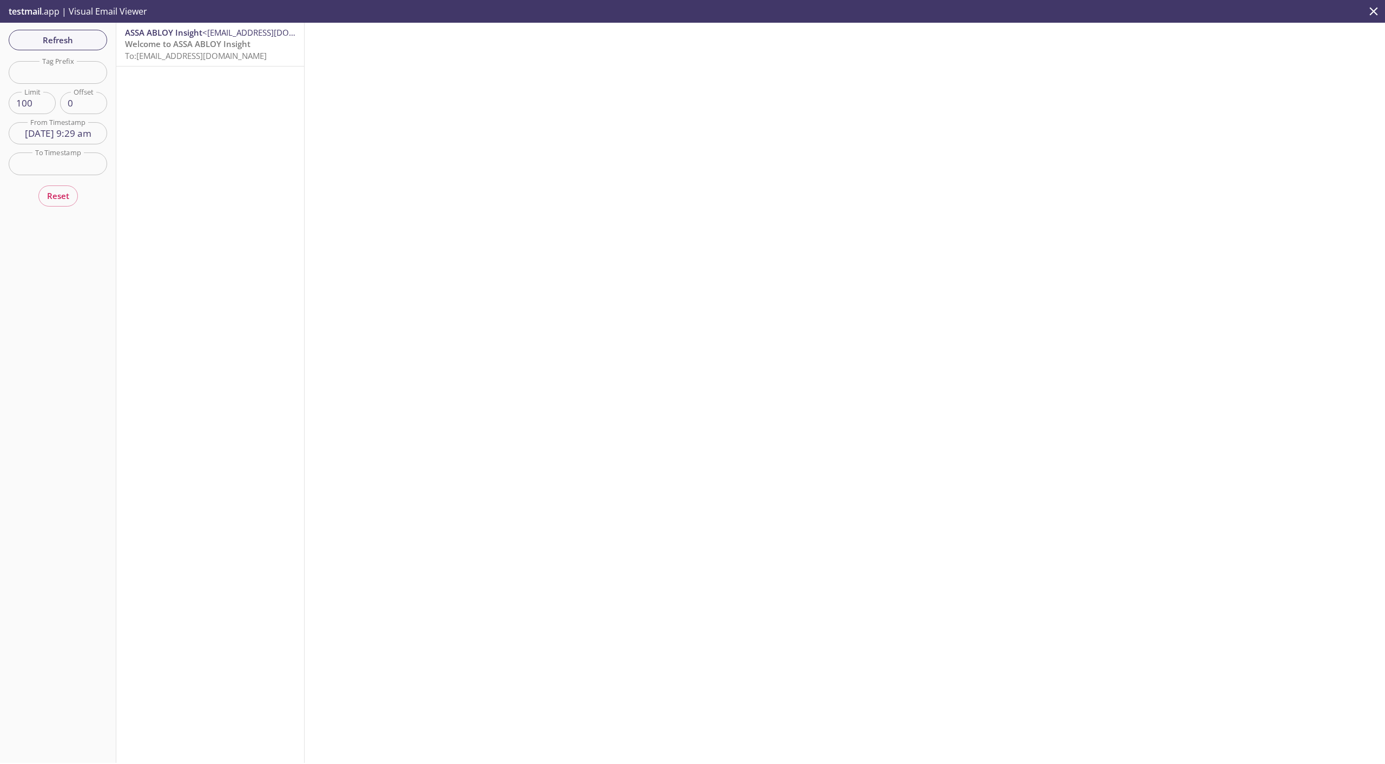
click at [164, 52] on span "To: [EMAIL_ADDRESS][DOMAIN_NAME]" at bounding box center [196, 55] width 142 height 11
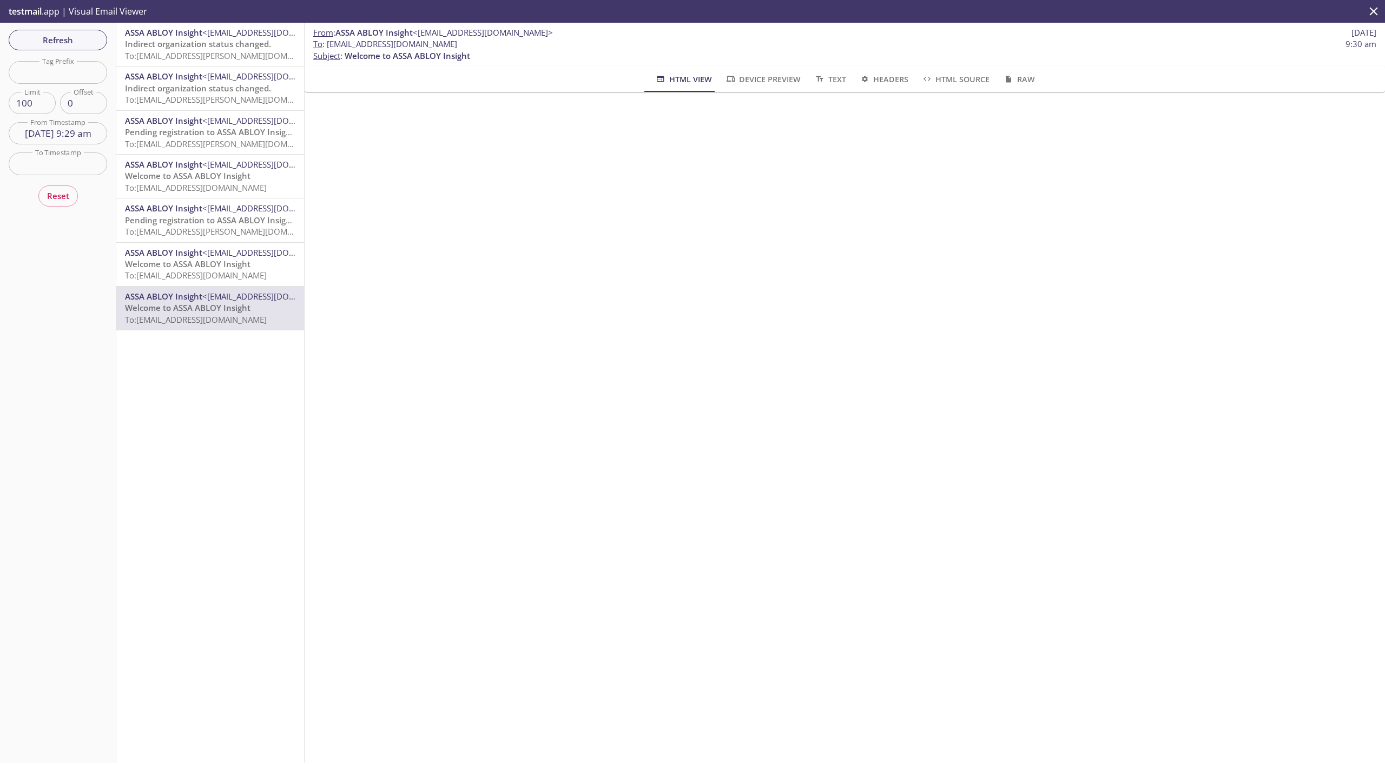
click at [191, 273] on span "To: [EMAIL_ADDRESS][DOMAIN_NAME]" at bounding box center [196, 275] width 142 height 11
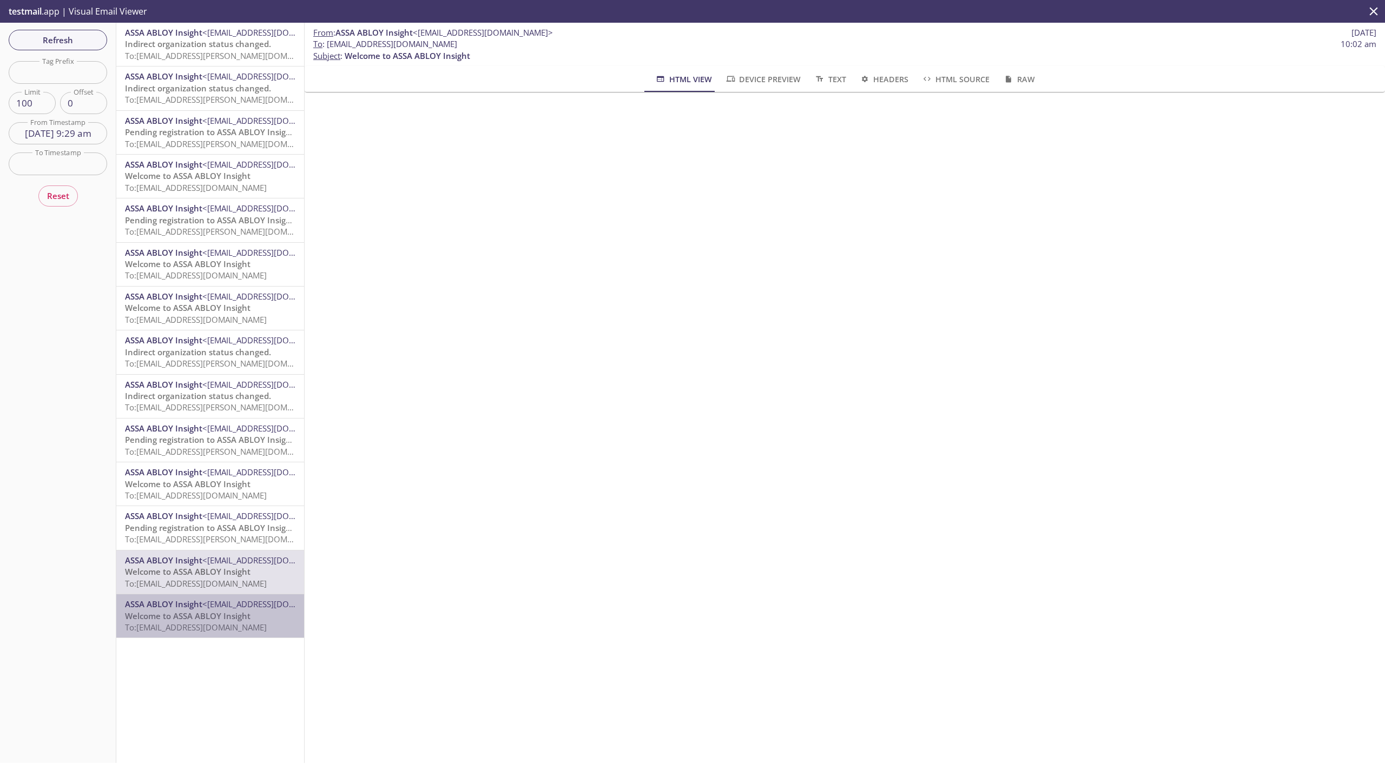
click at [212, 618] on span "Welcome to ASSA ABLOY Insight" at bounding box center [187, 616] width 125 height 11
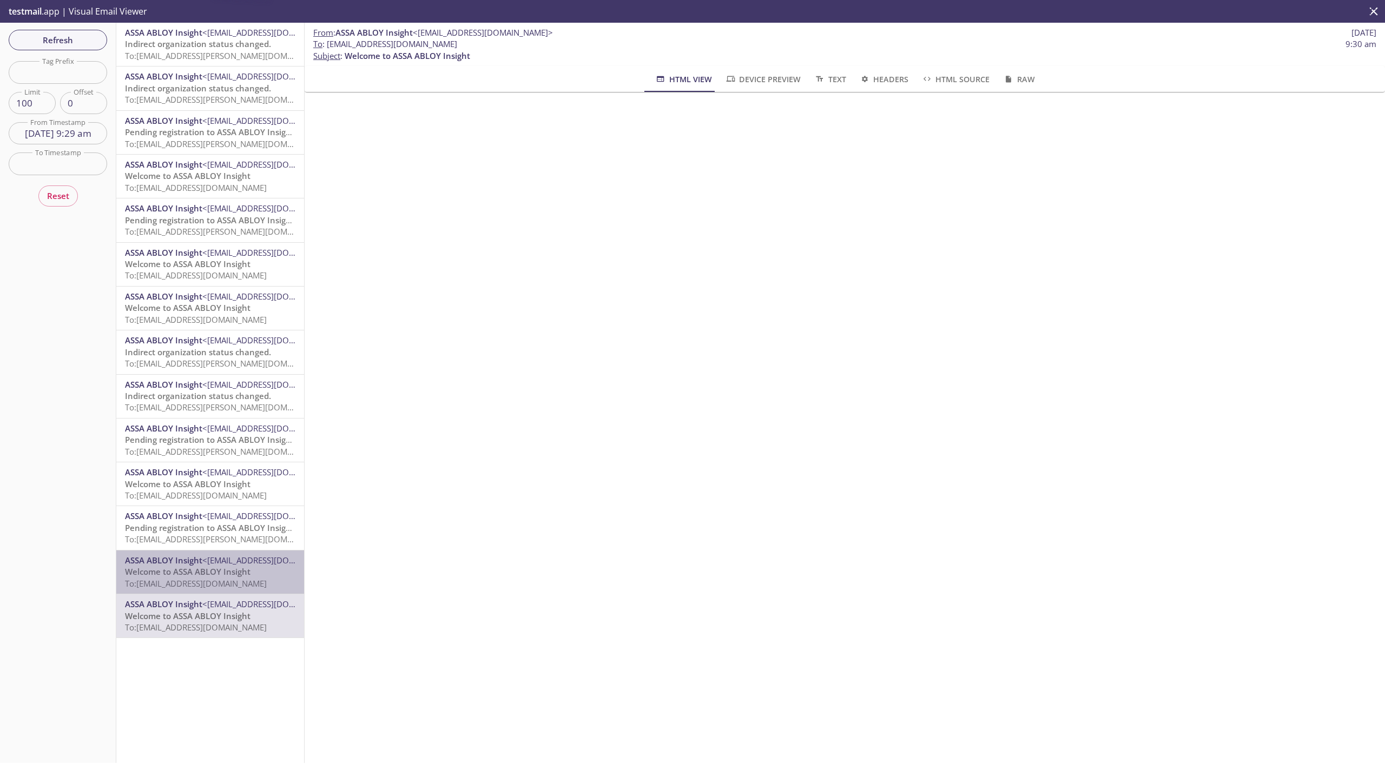
click at [211, 589] on span "To: [EMAIL_ADDRESS][DOMAIN_NAME]" at bounding box center [196, 583] width 142 height 11
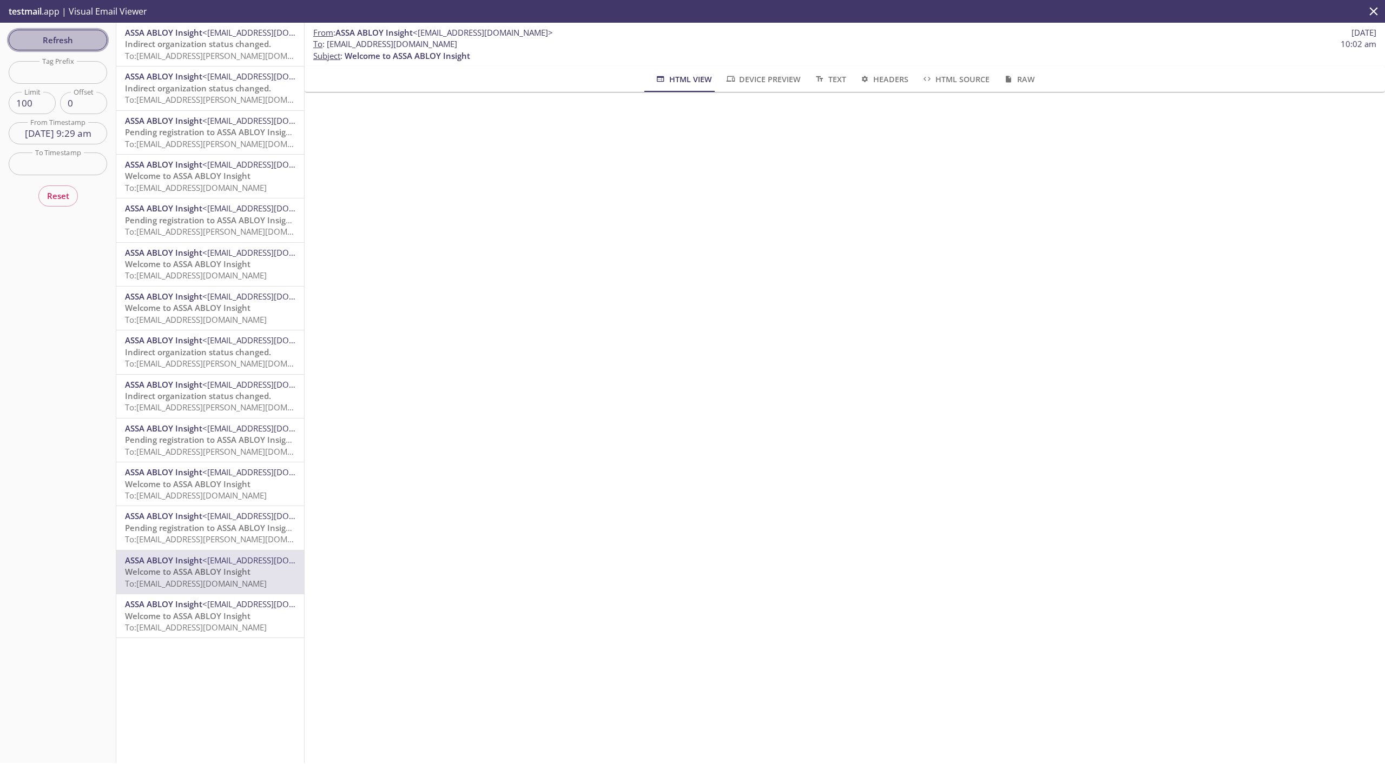
click at [65, 35] on span "Refresh" at bounding box center [57, 40] width 81 height 14
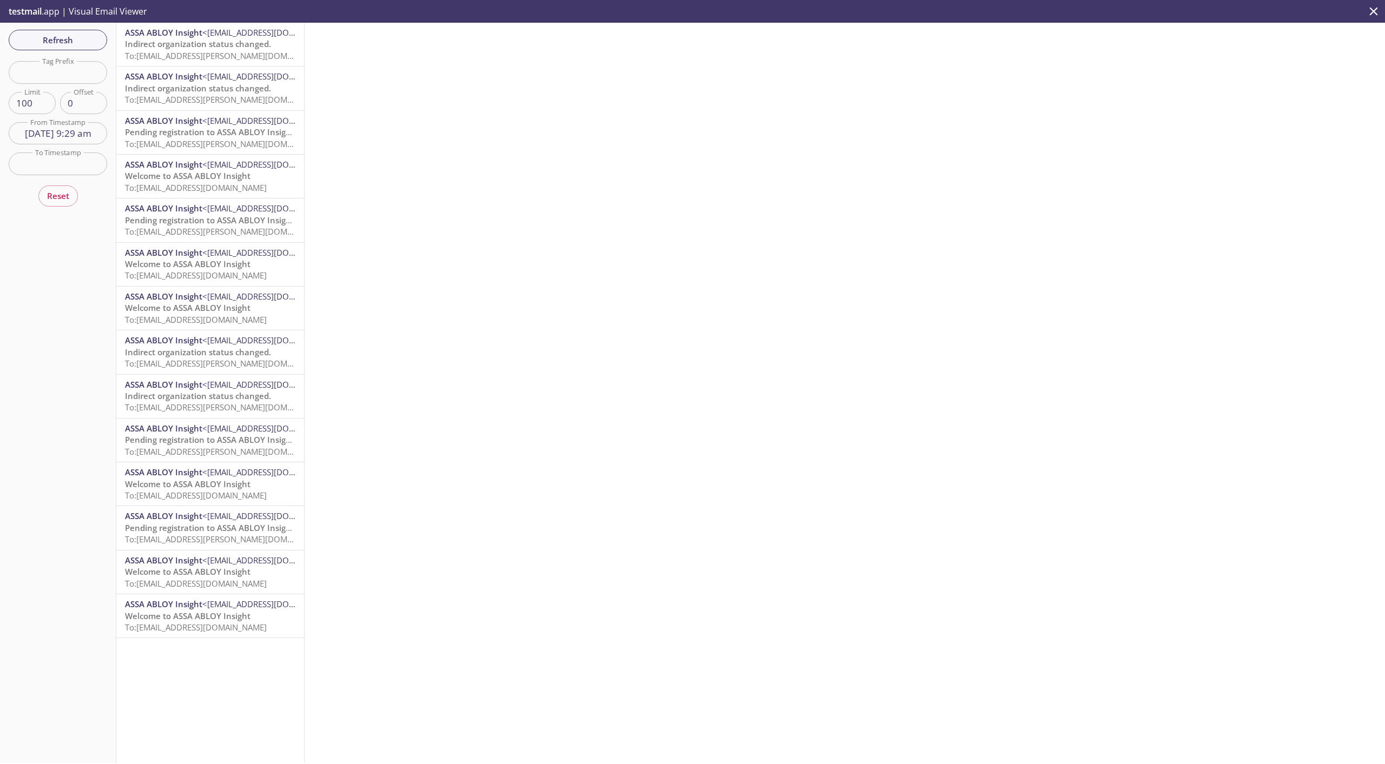
scroll to position [110, 0]
